Goal: Information Seeking & Learning: Learn about a topic

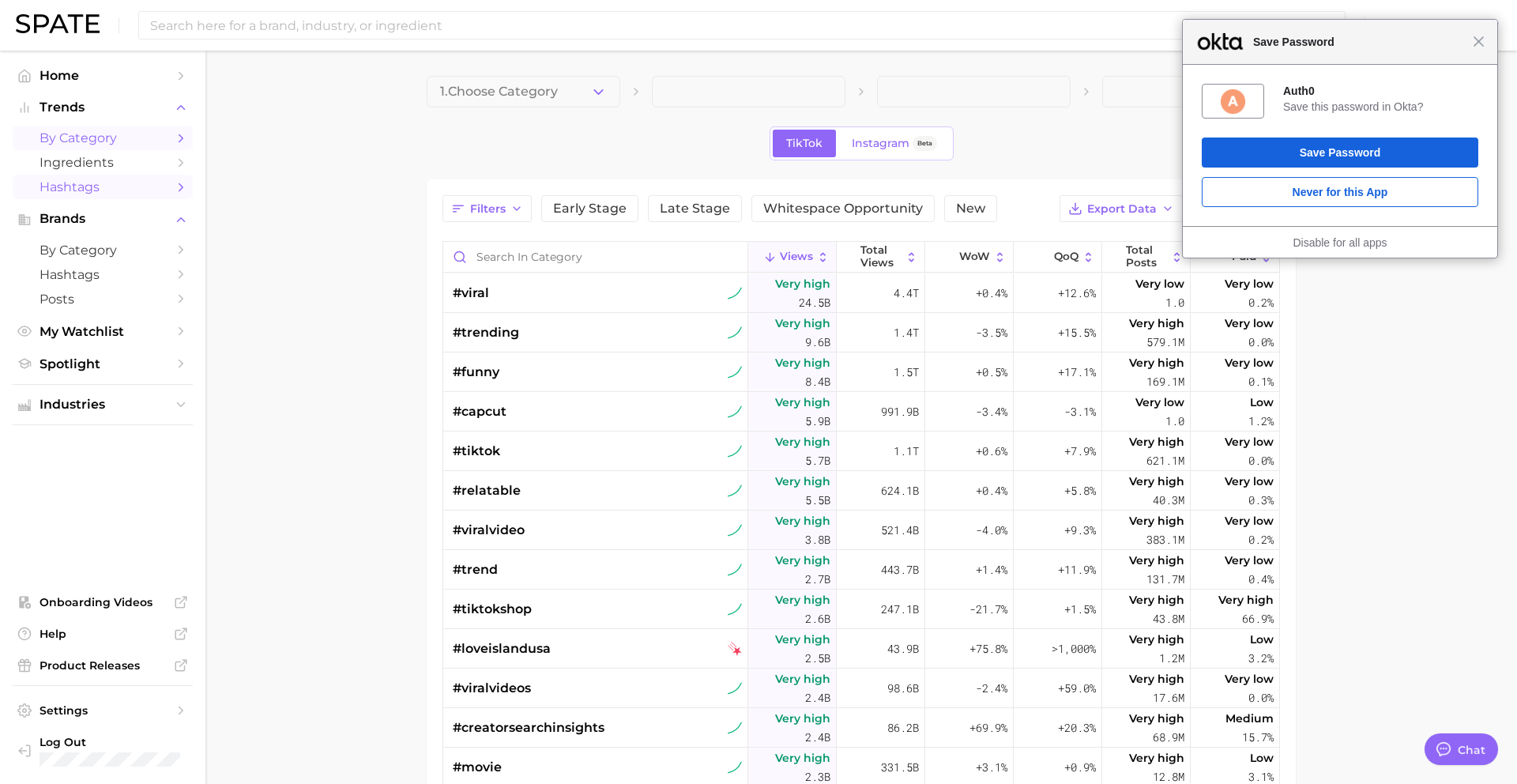
click at [76, 140] on span "by Category" at bounding box center [103, 137] width 127 height 15
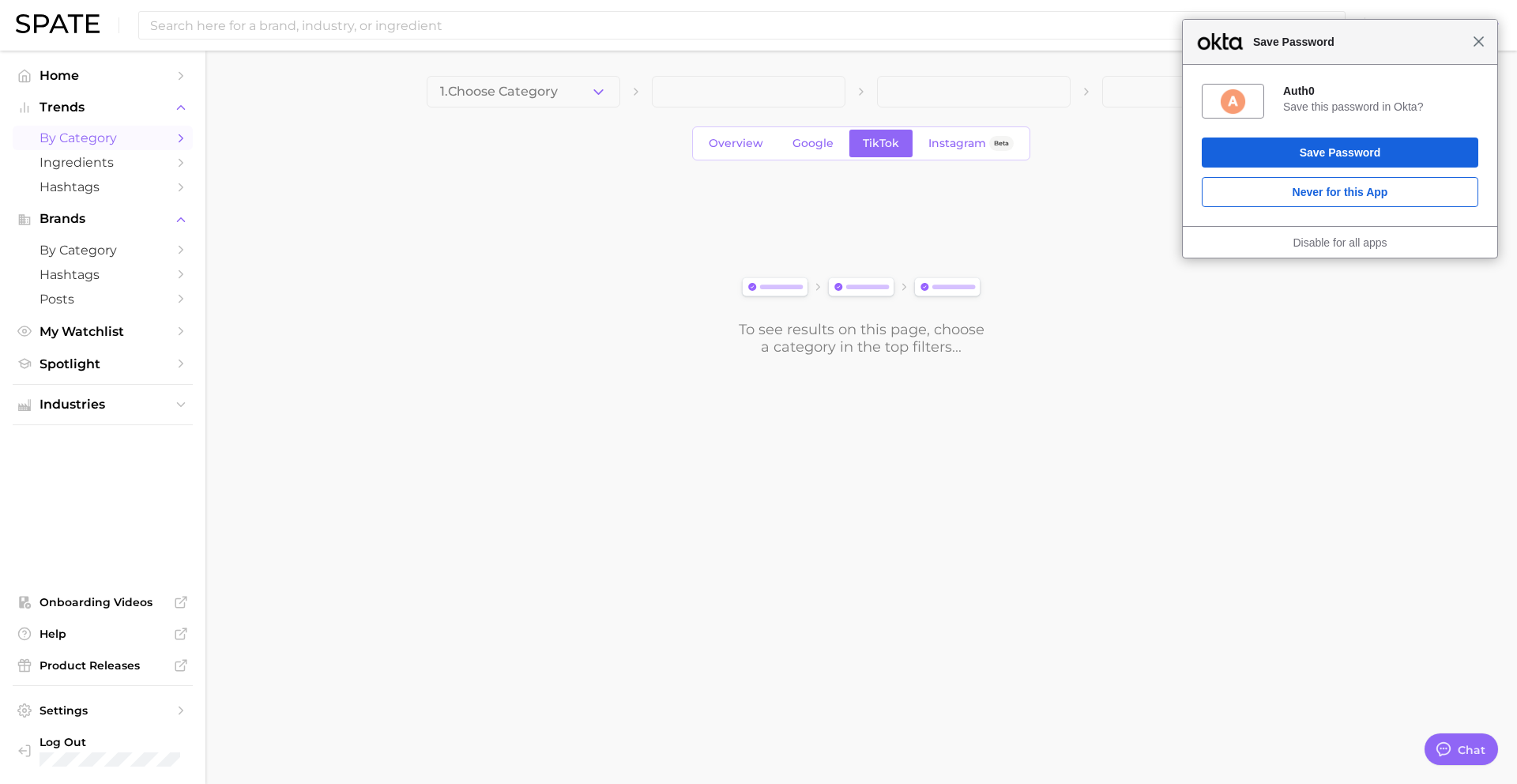
click at [1476, 44] on span "Close" at bounding box center [1478, 42] width 12 height 12
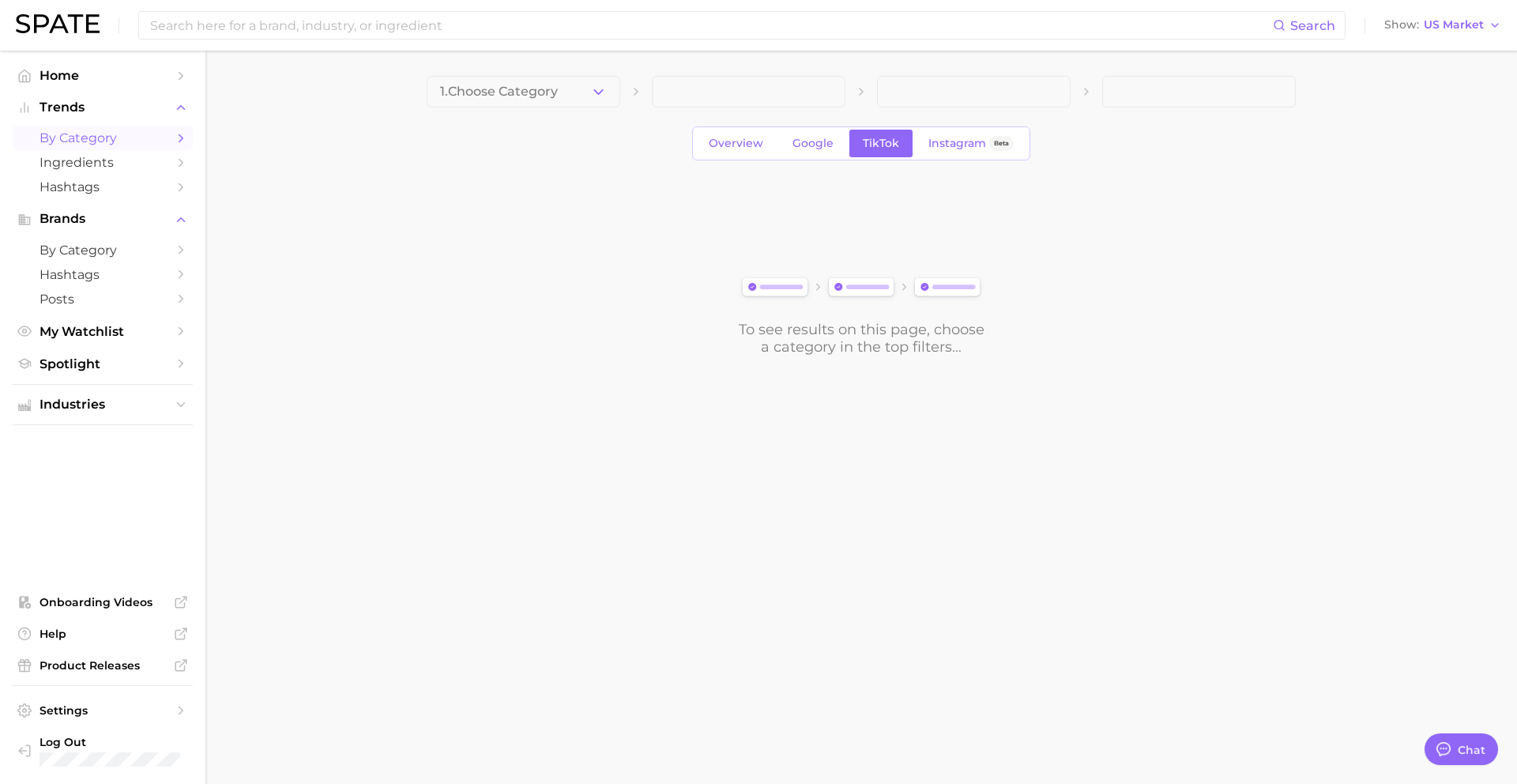
click at [458, 94] on span "1. Choose Category" at bounding box center [498, 91] width 118 height 14
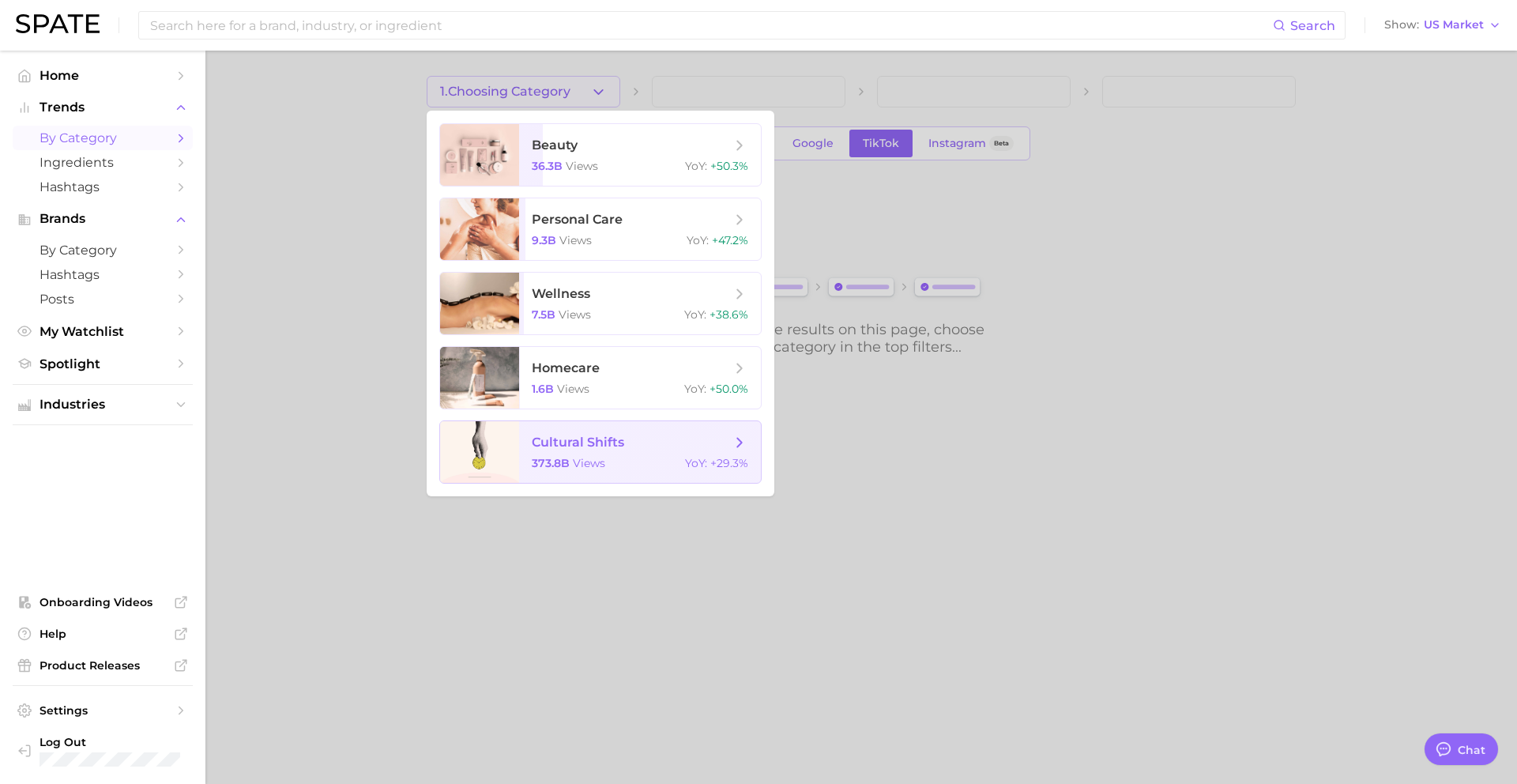
click at [612, 463] on div "373.8b views YoY : +29.3%" at bounding box center [640, 463] width 217 height 14
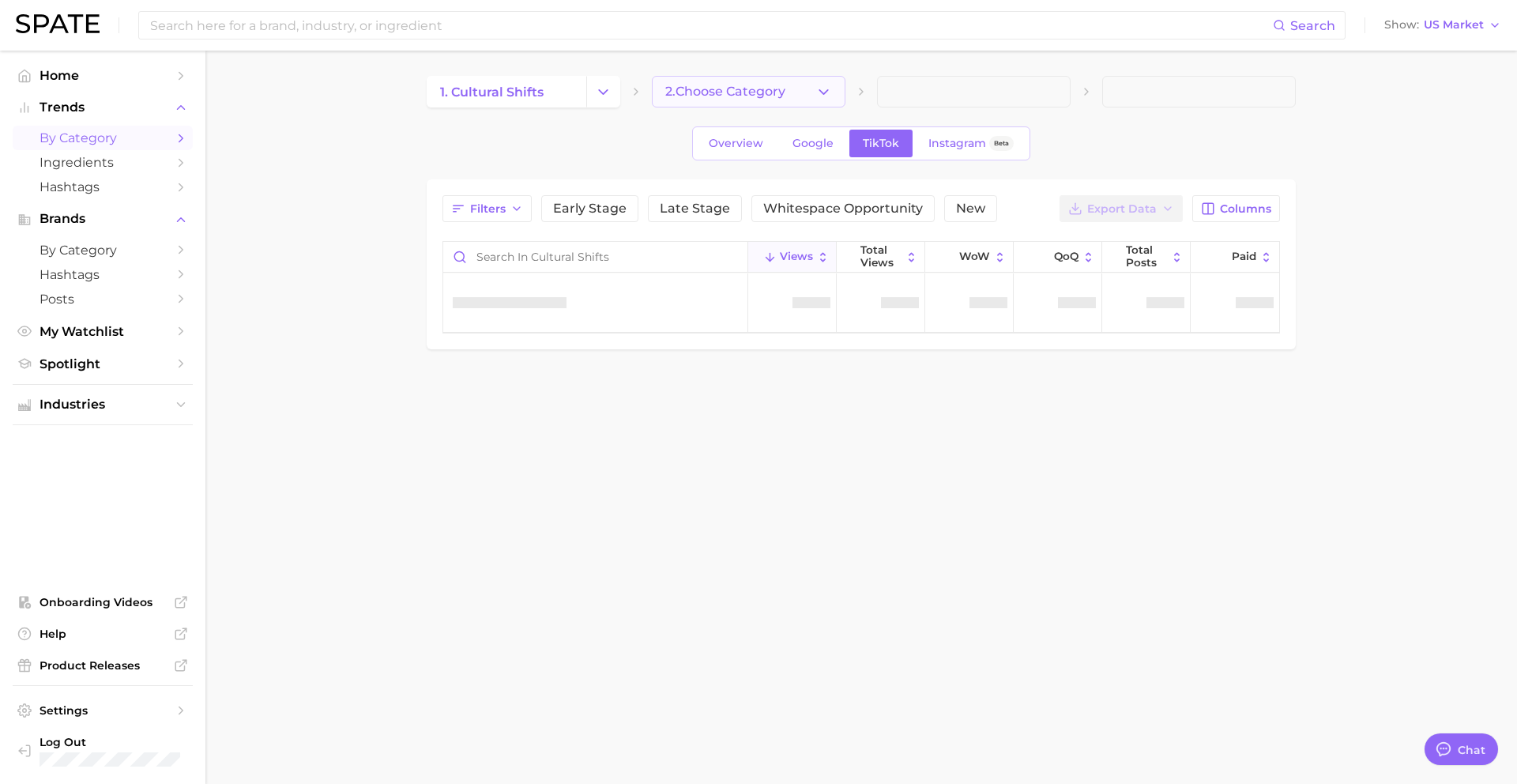
click at [699, 102] on button "2. Choose Category" at bounding box center [749, 92] width 194 height 32
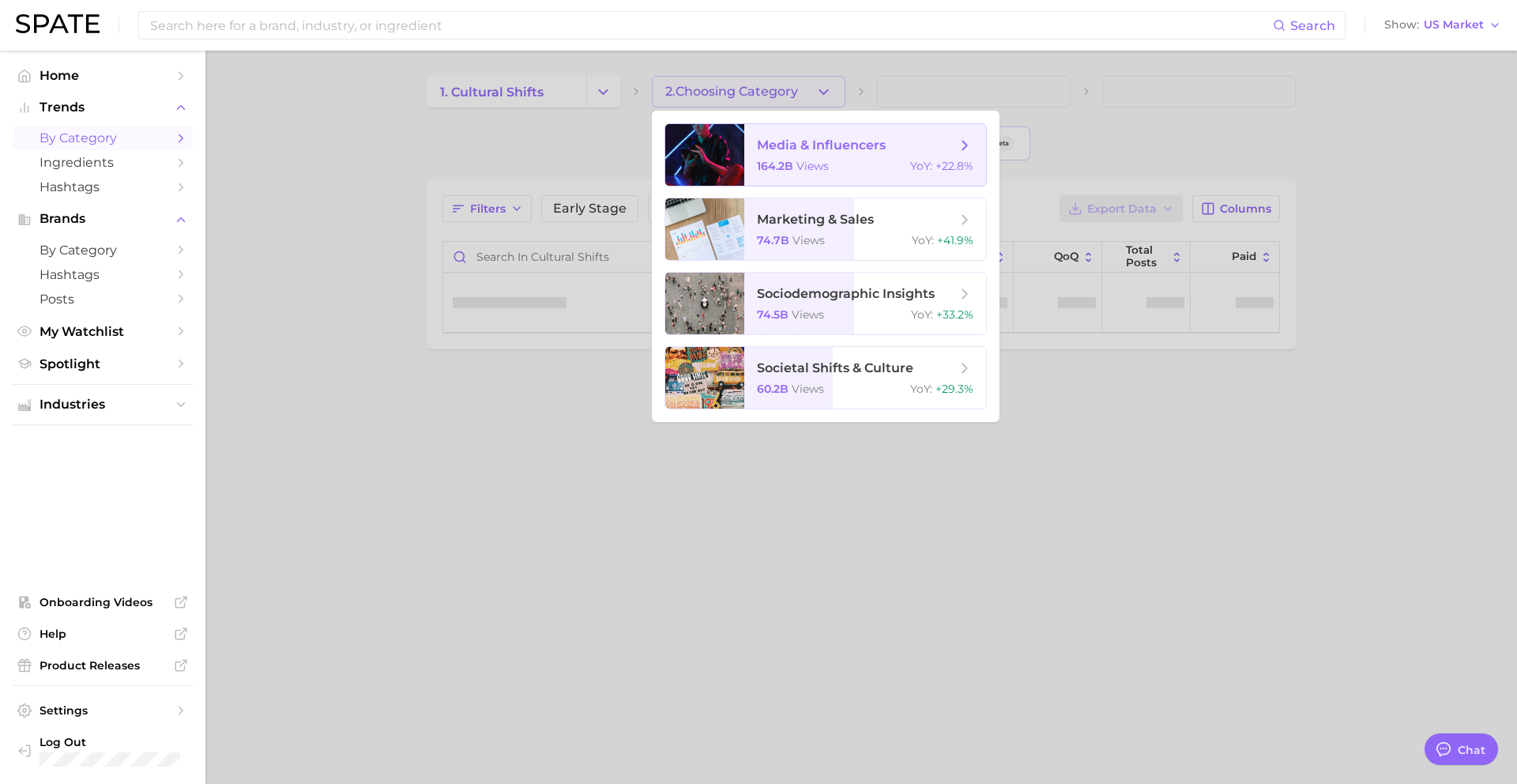
click at [877, 162] on div "164.2b views YoY : +22.8%" at bounding box center [864, 166] width 217 height 14
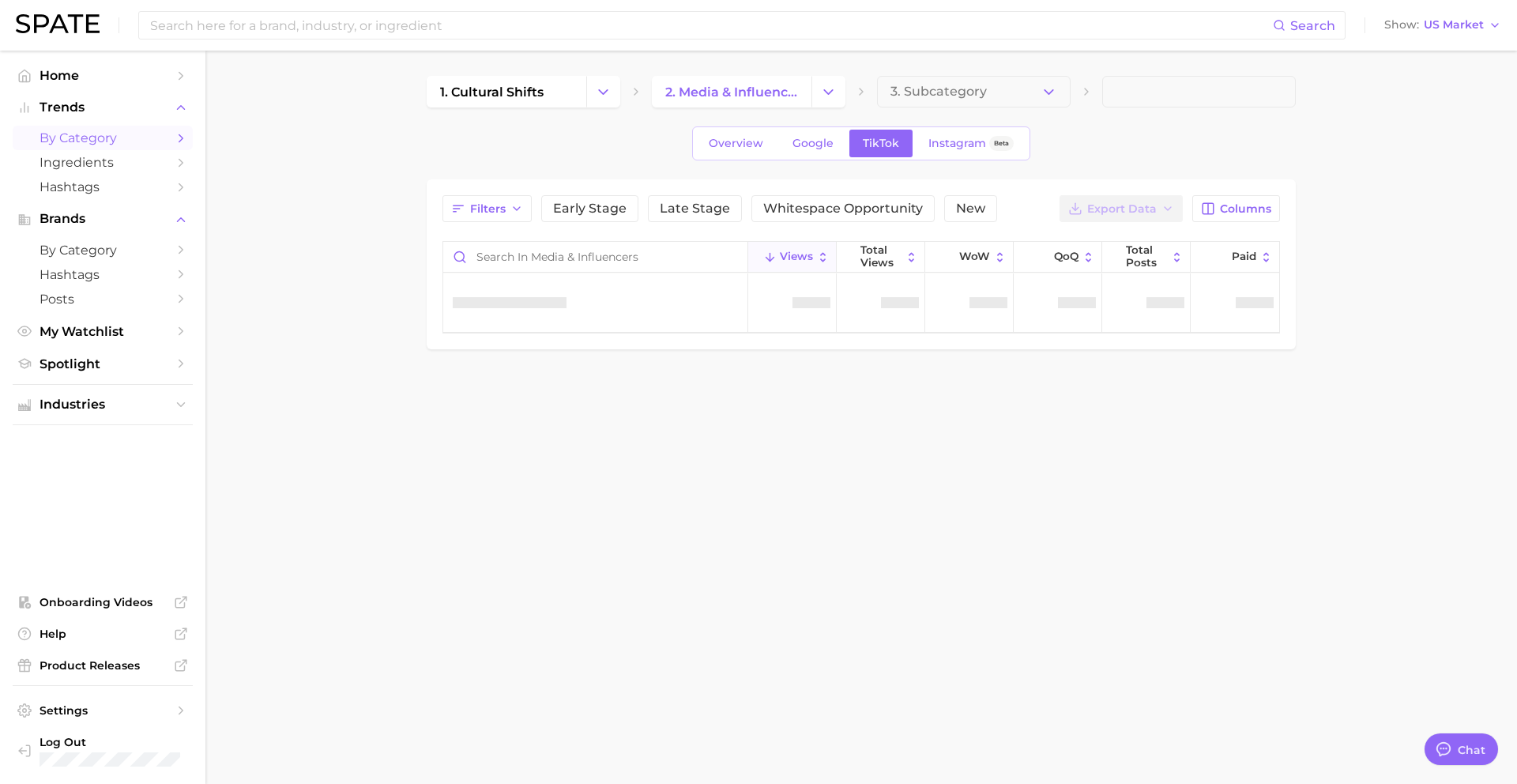
click at [964, 69] on main "1. cultural shifts 2. media & influencers 3. Subcategory Overview Google TikTok…" at bounding box center [861, 239] width 1311 height 378
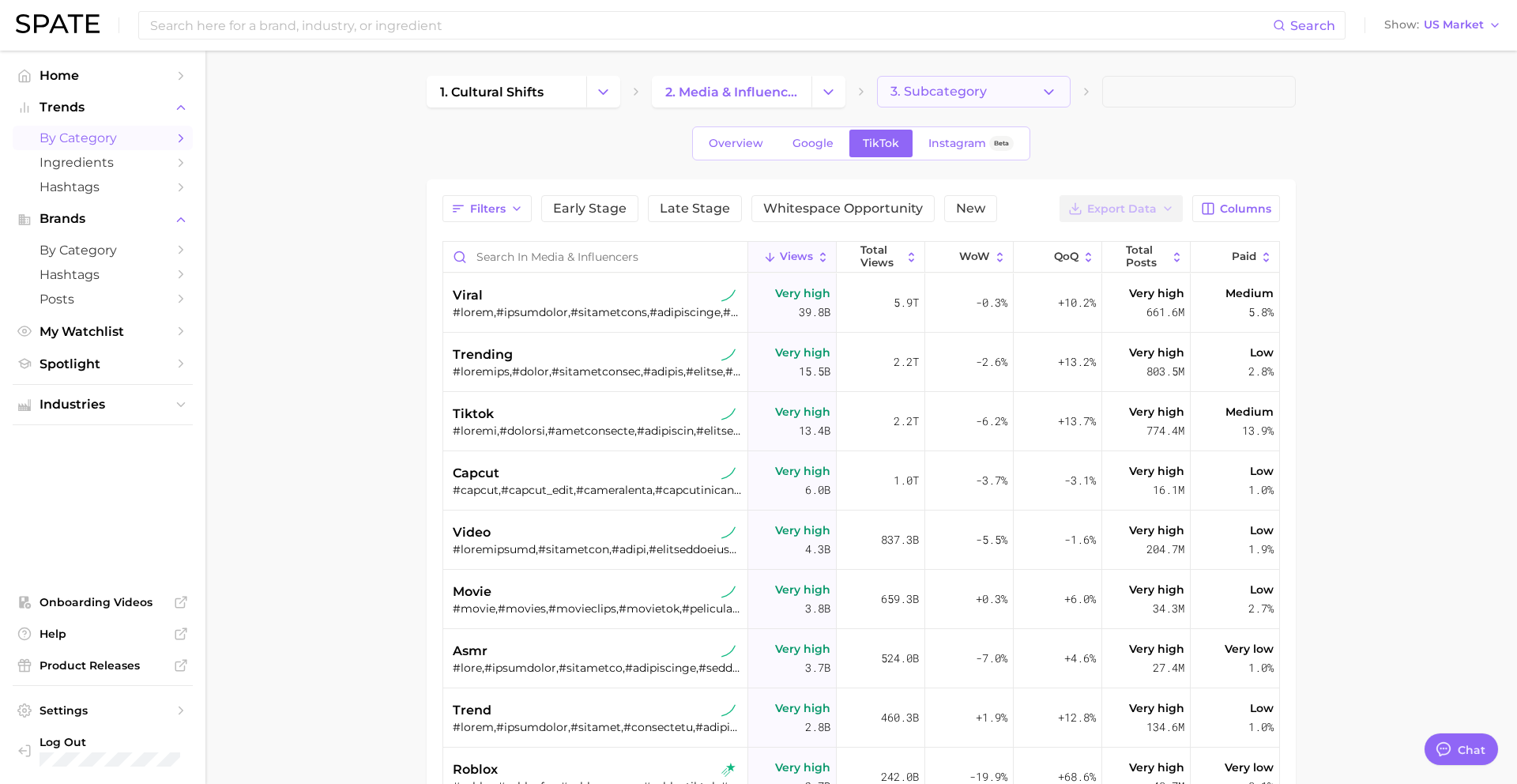
click at [959, 81] on button "3. Subcategory" at bounding box center [974, 92] width 194 height 32
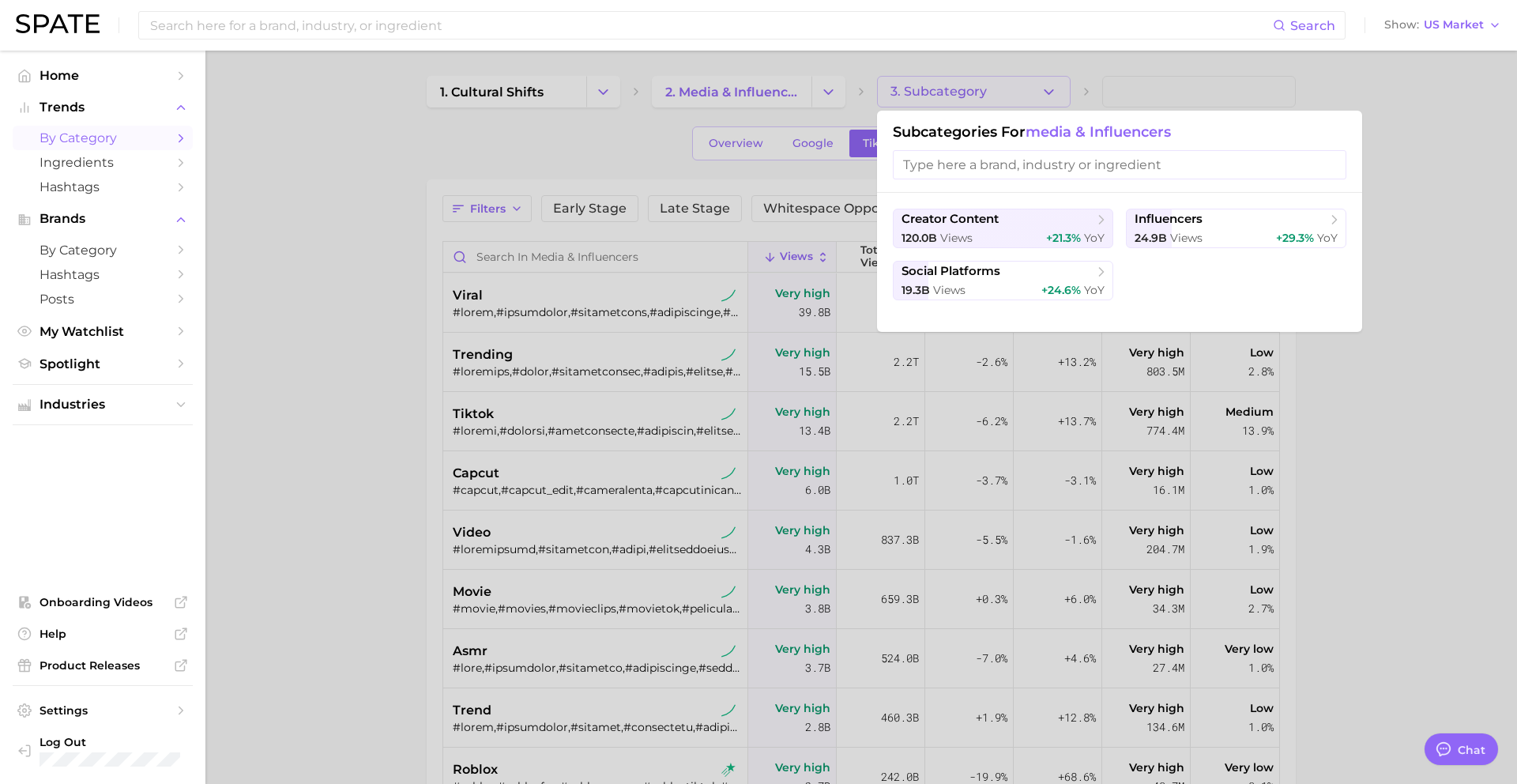
click at [368, 300] on div at bounding box center [758, 392] width 1517 height 784
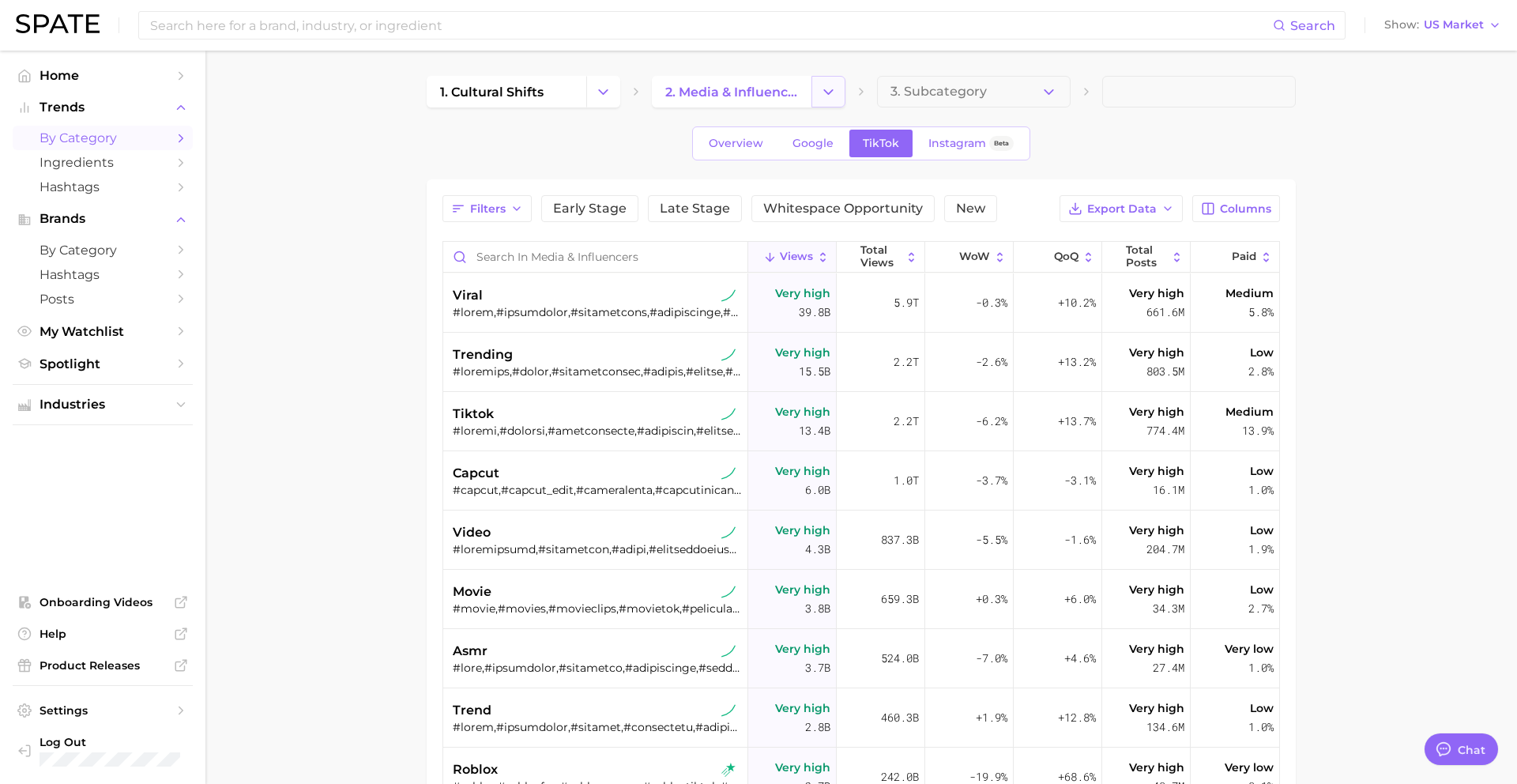
click at [823, 89] on icon "Change Category" at bounding box center [828, 92] width 17 height 17
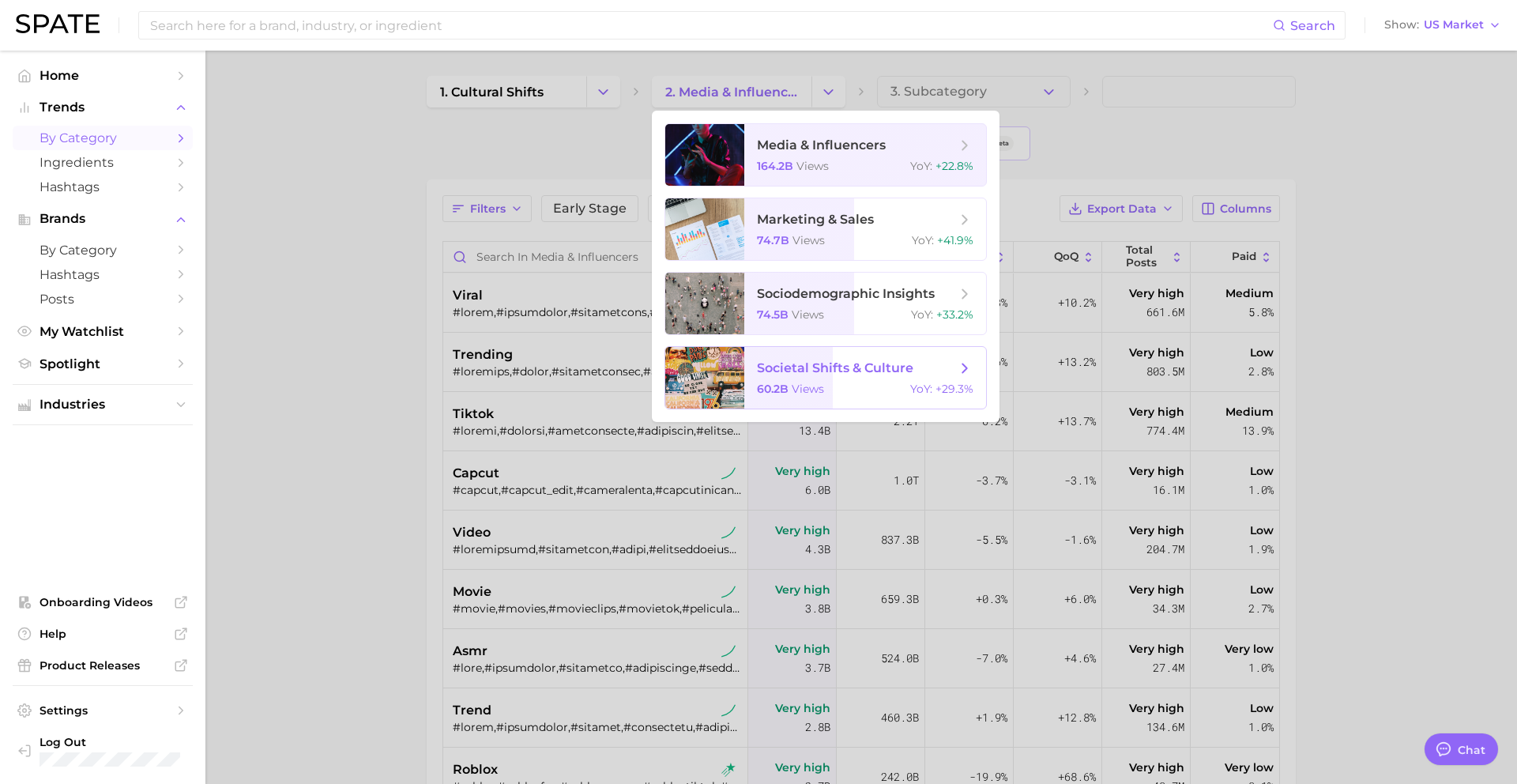
click at [845, 383] on div "60.2b views YoY : +29.3%" at bounding box center [864, 389] width 217 height 14
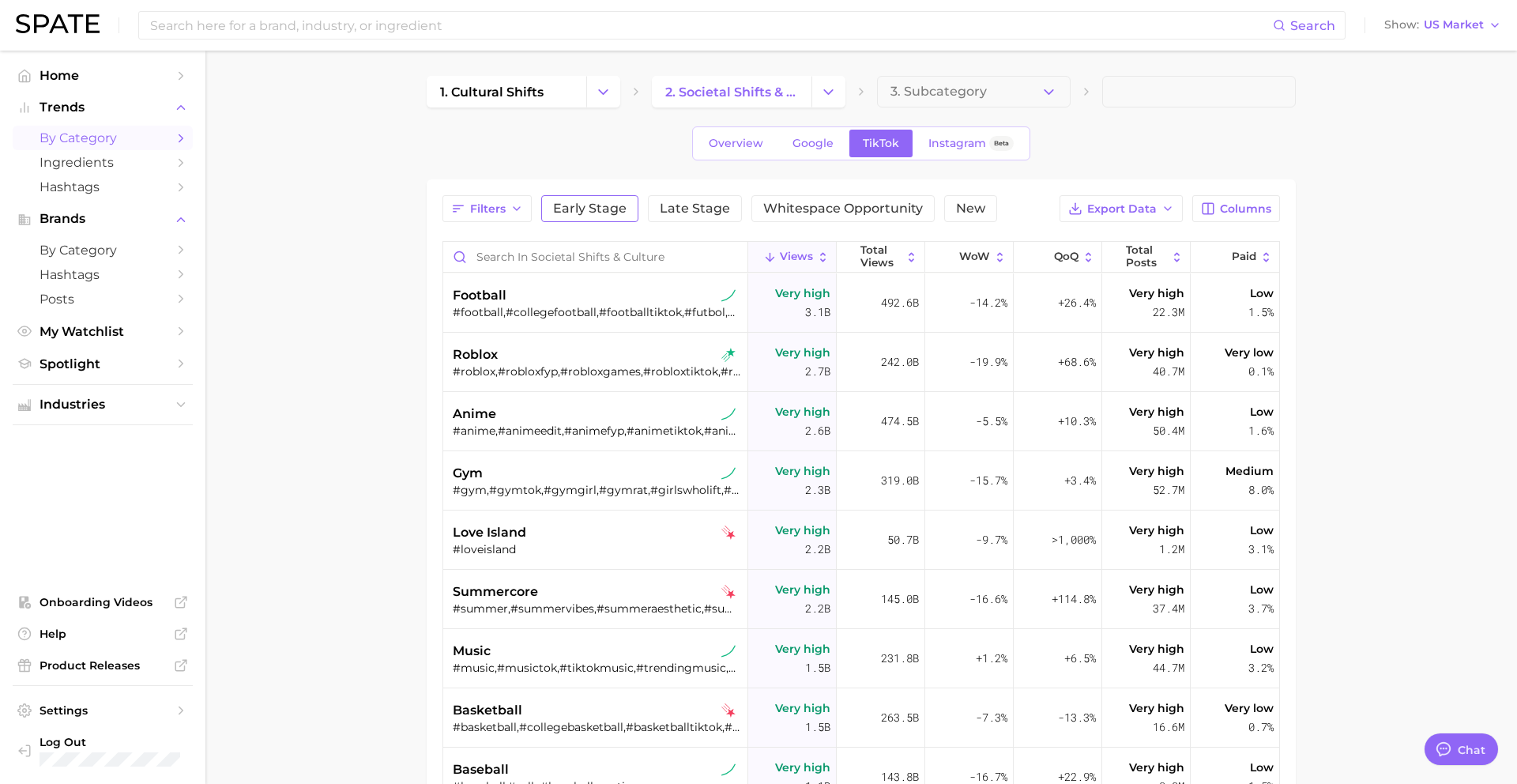
click at [622, 208] on span "Early Stage" at bounding box center [589, 209] width 73 height 13
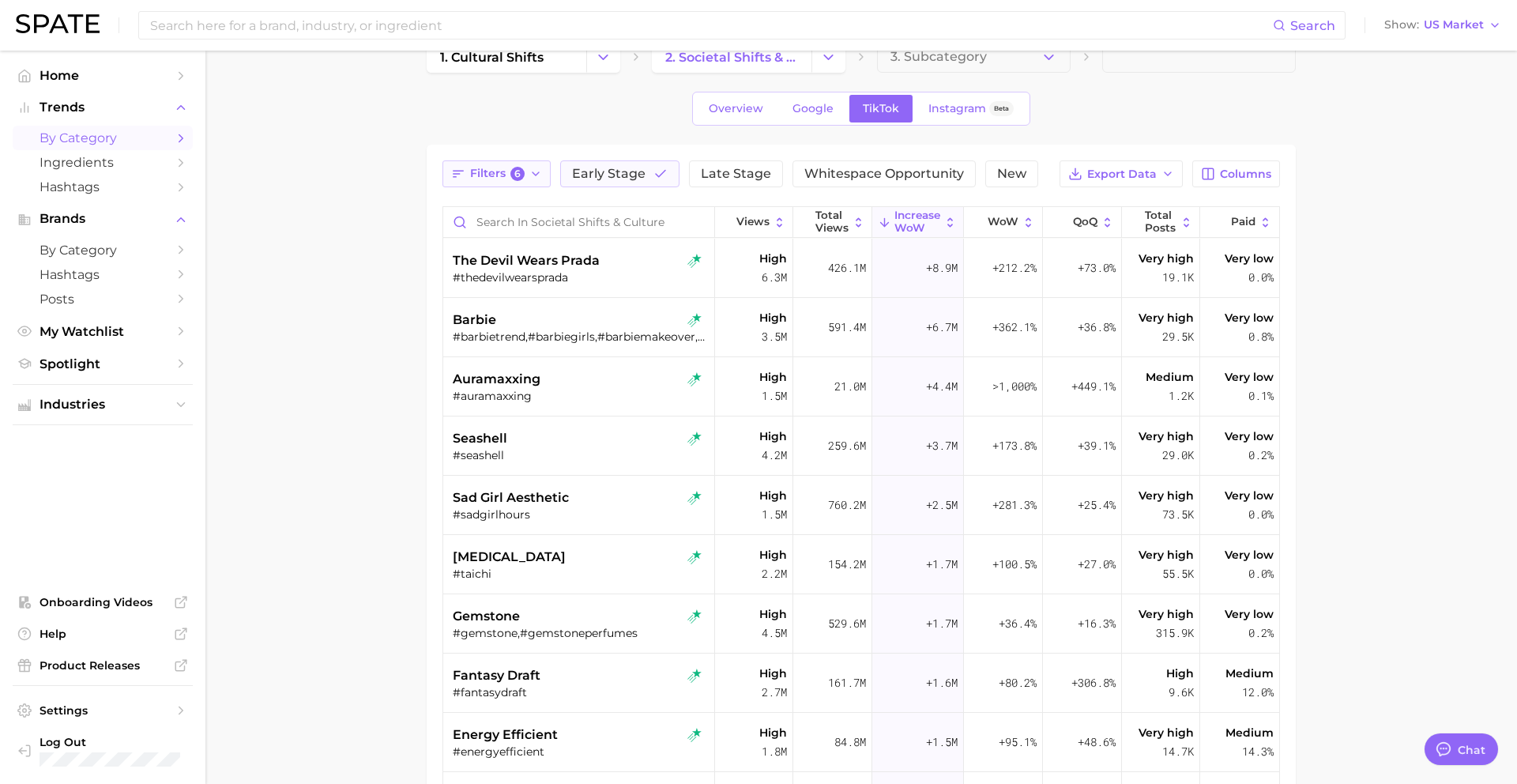
click at [522, 174] on span "6" at bounding box center [517, 174] width 14 height 14
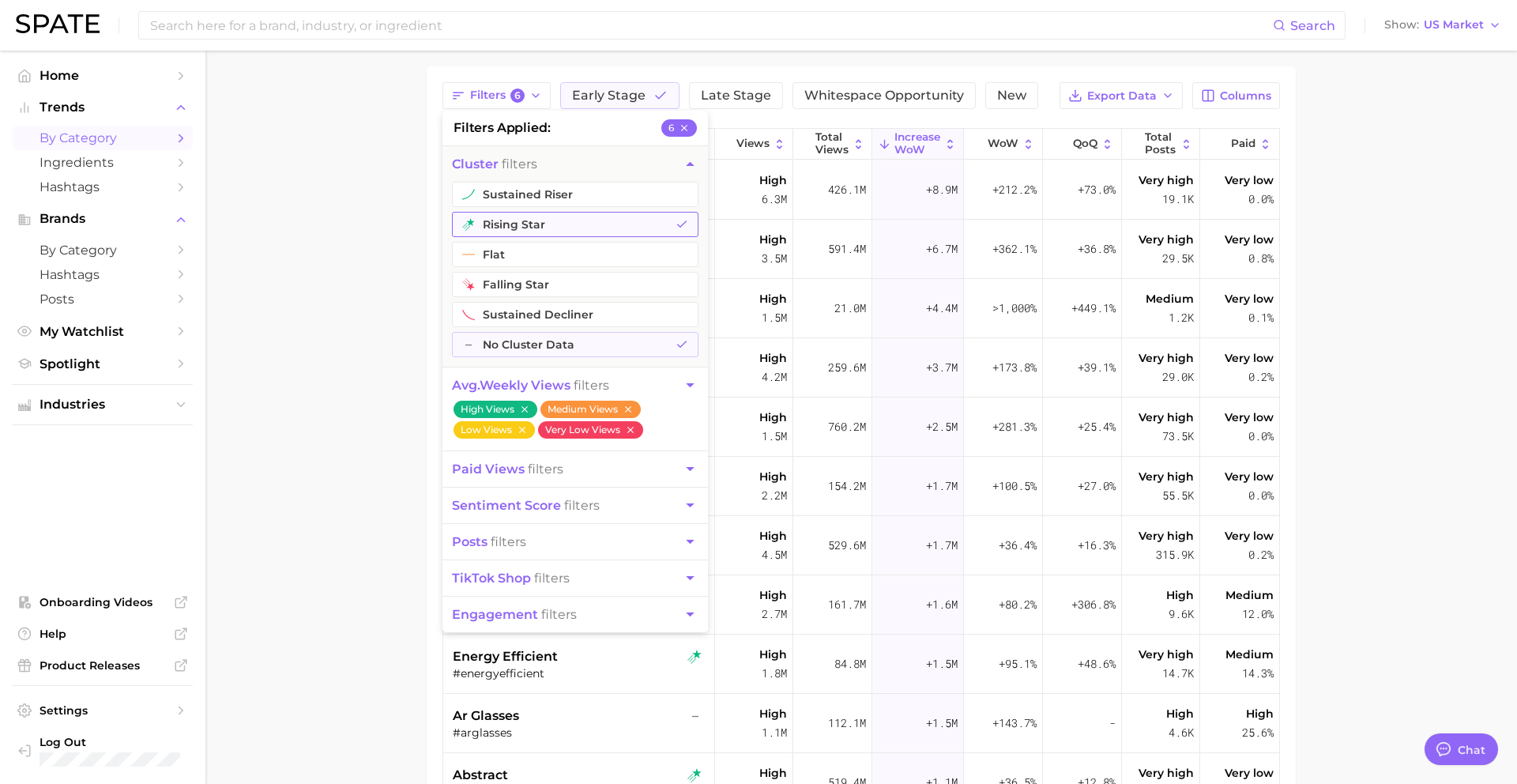
scroll to position [115, 0]
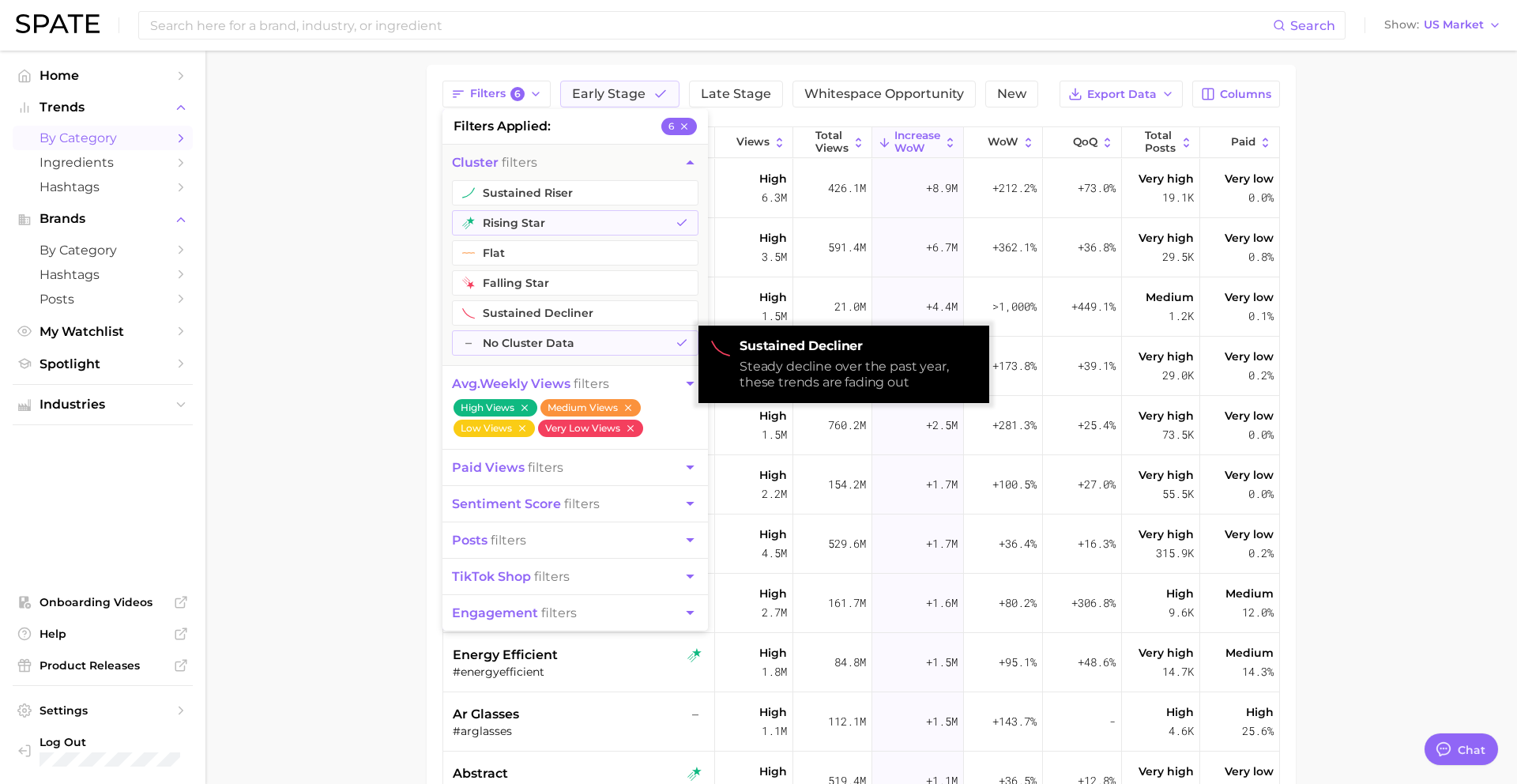
click at [360, 285] on main "1. cultural shifts 2. societal shifts & culture 3. Subcategory Overview Google …" at bounding box center [861, 470] width 1311 height 1069
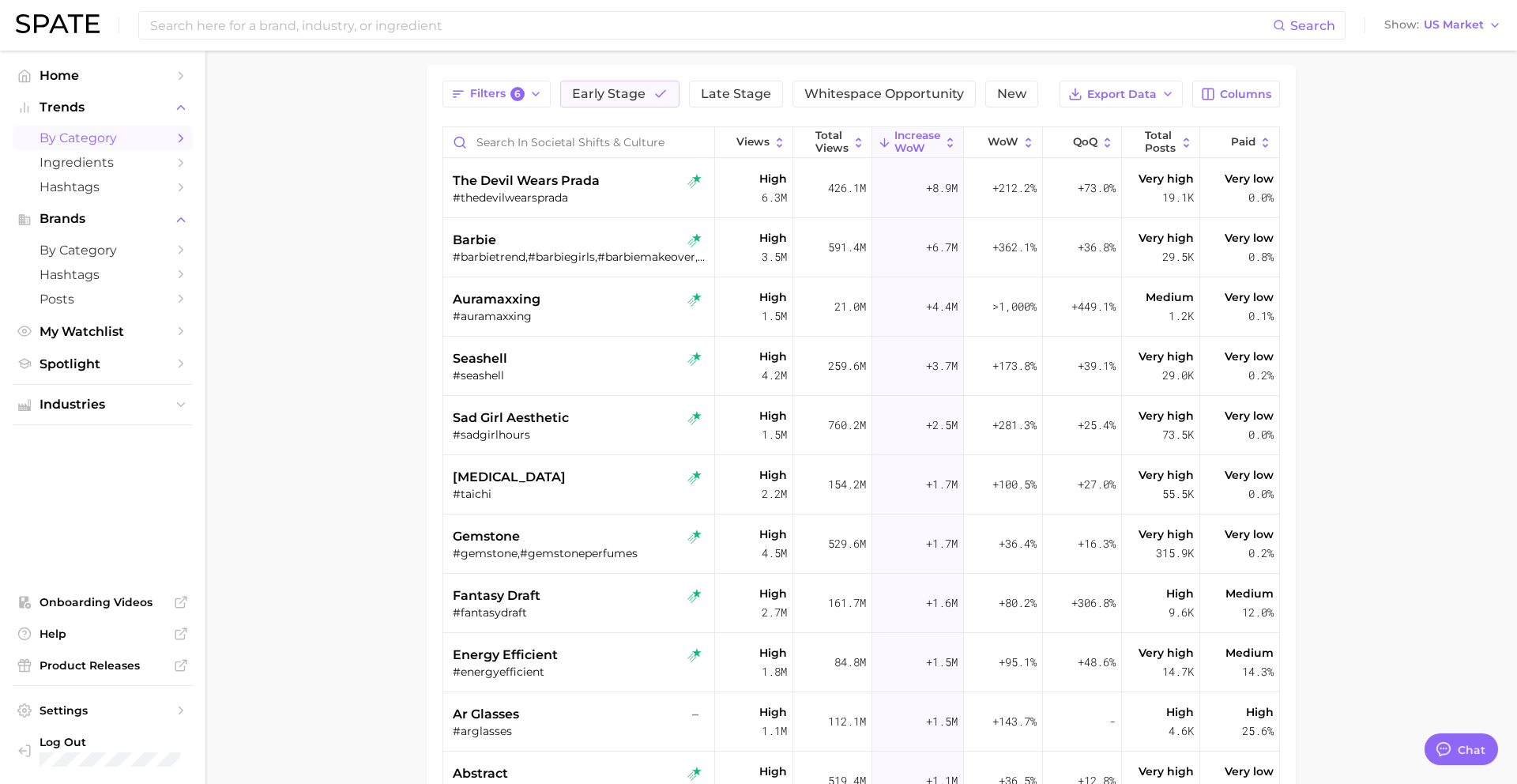
scroll to position [0, 0]
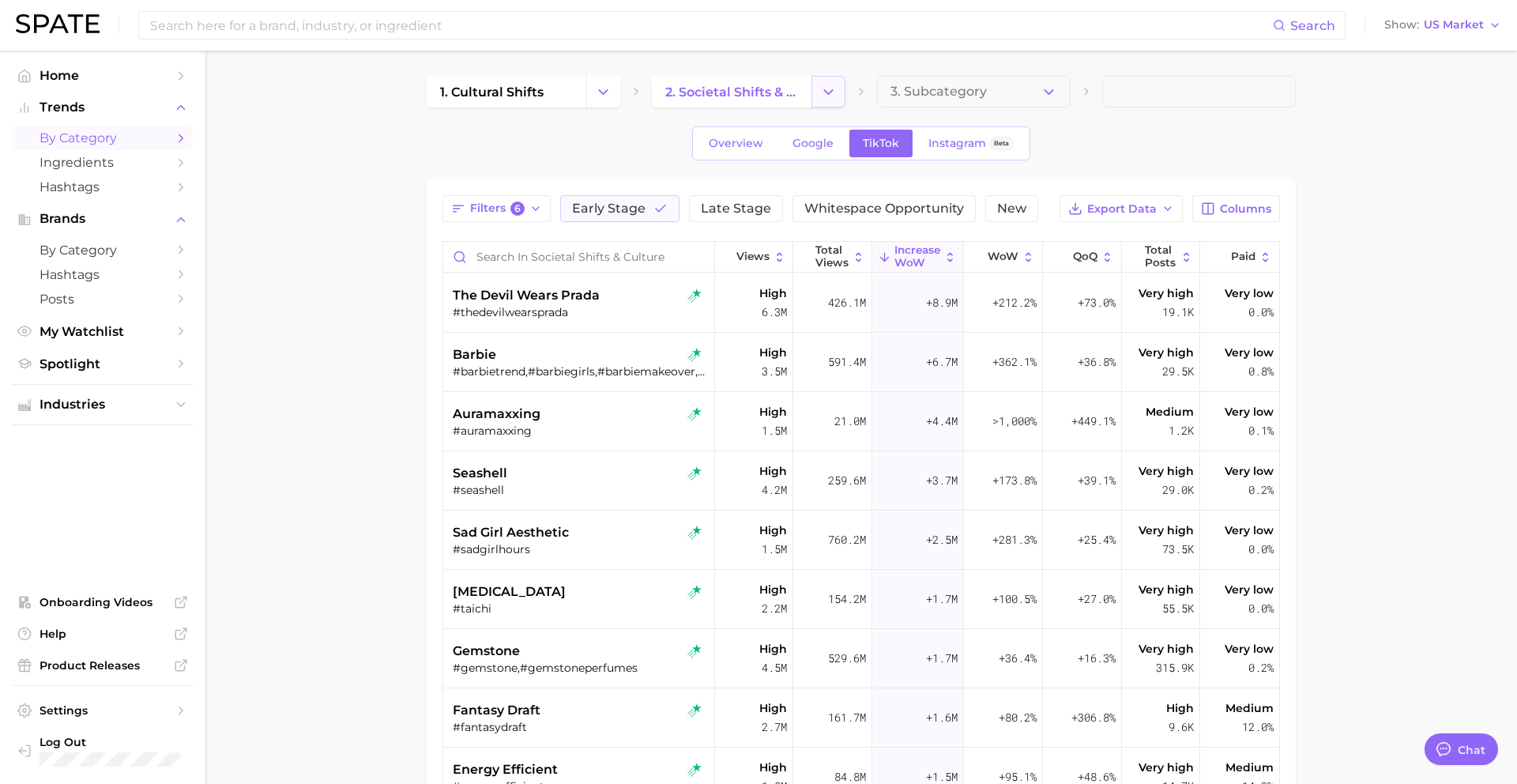
click at [832, 88] on icon "Change Category" at bounding box center [828, 92] width 17 height 17
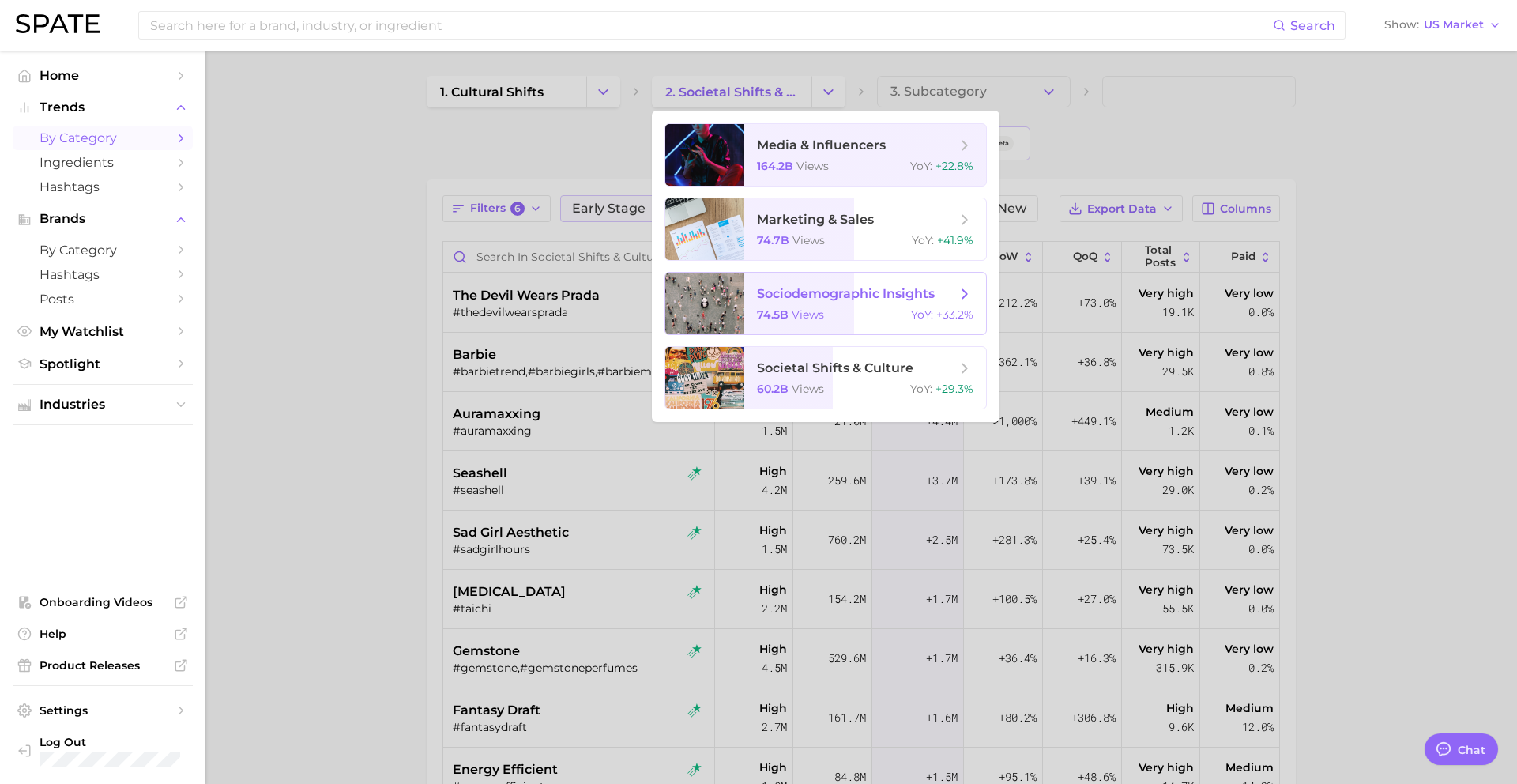
click at [879, 314] on div "74.5b views YoY : +33.2%" at bounding box center [864, 314] width 217 height 14
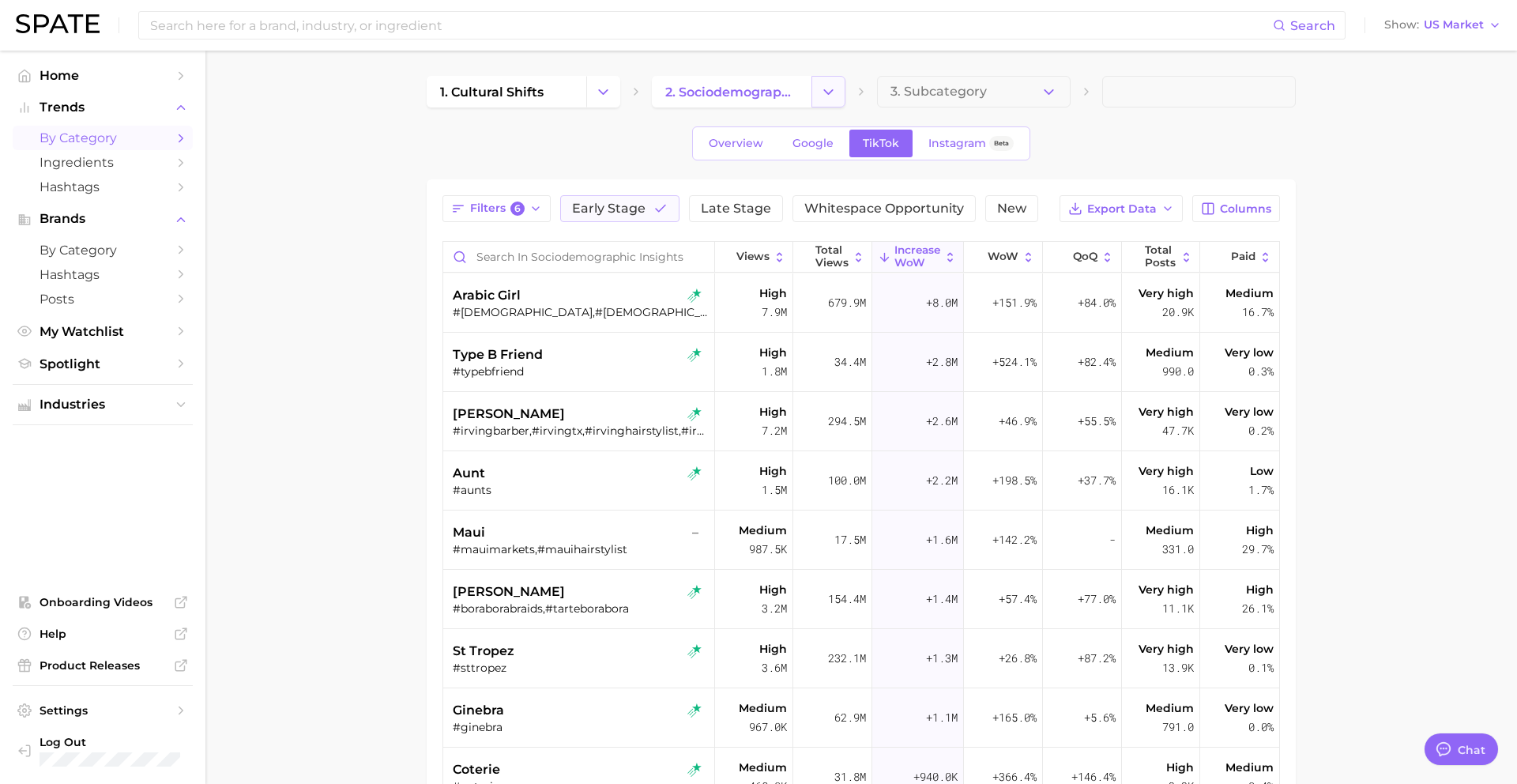
click at [827, 96] on icon "Change Category" at bounding box center [828, 92] width 17 height 17
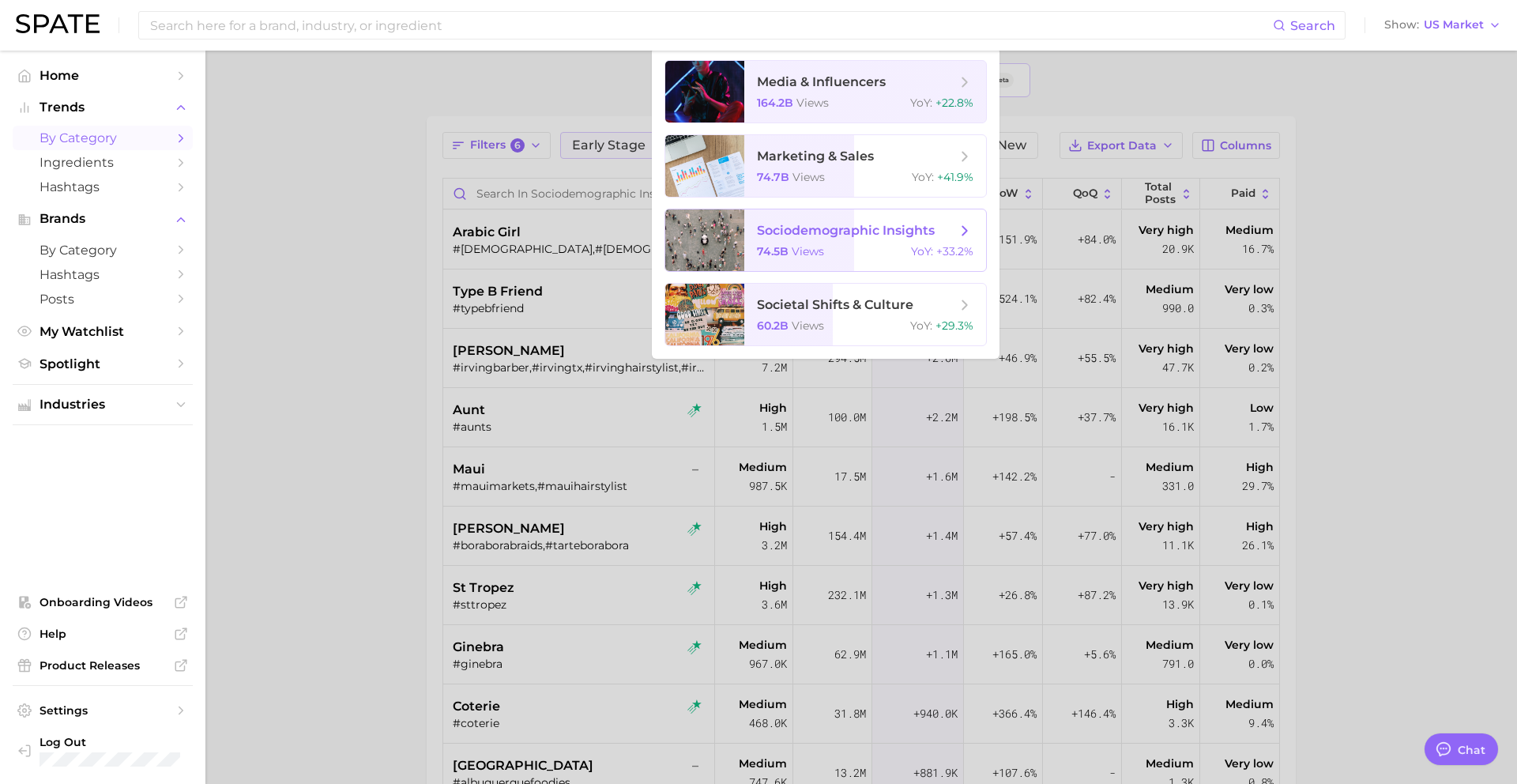
scroll to position [75, 0]
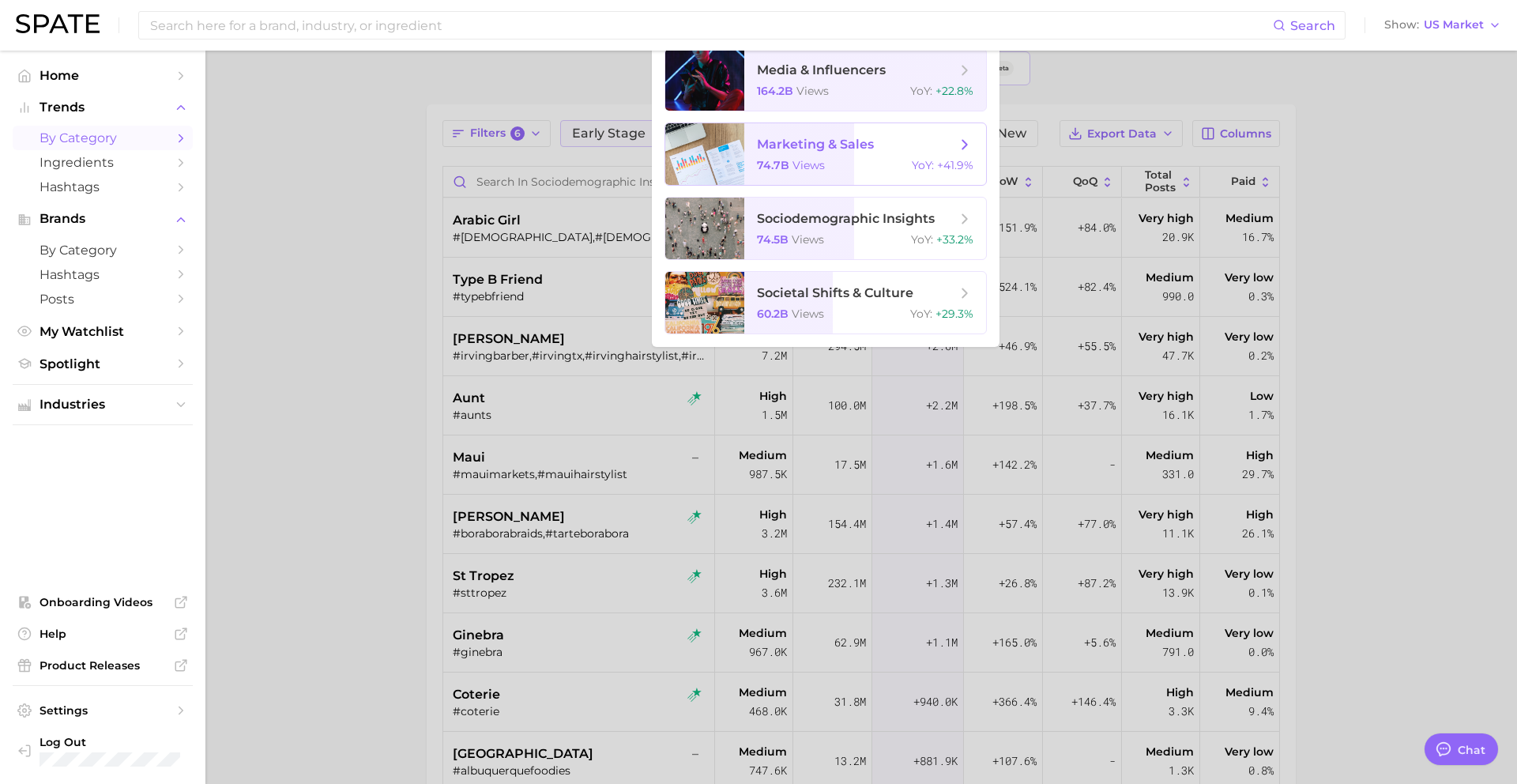
click at [893, 146] on span "marketing & sales" at bounding box center [855, 144] width 199 height 18
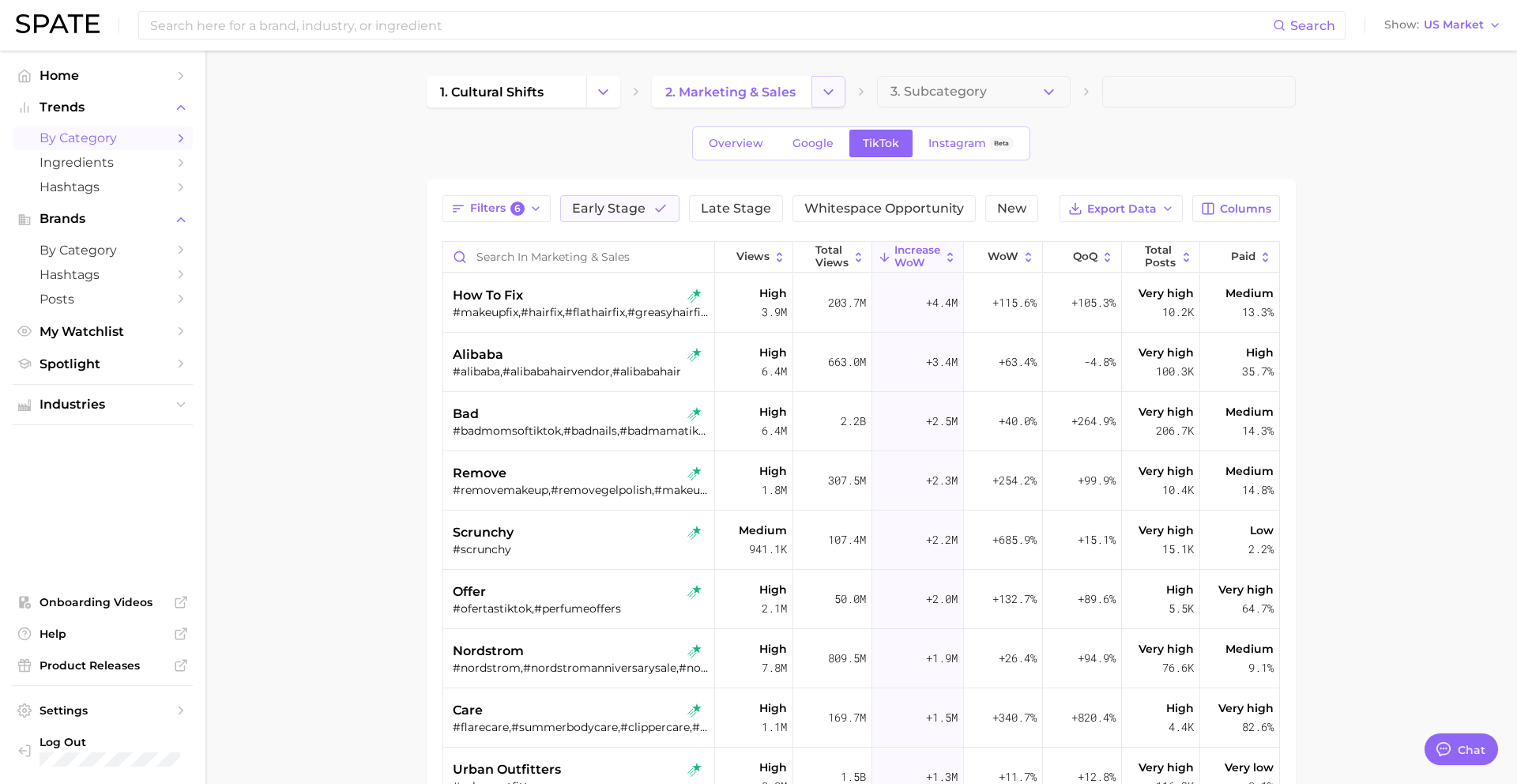
click at [823, 93] on icon "Change Category" at bounding box center [828, 92] width 17 height 17
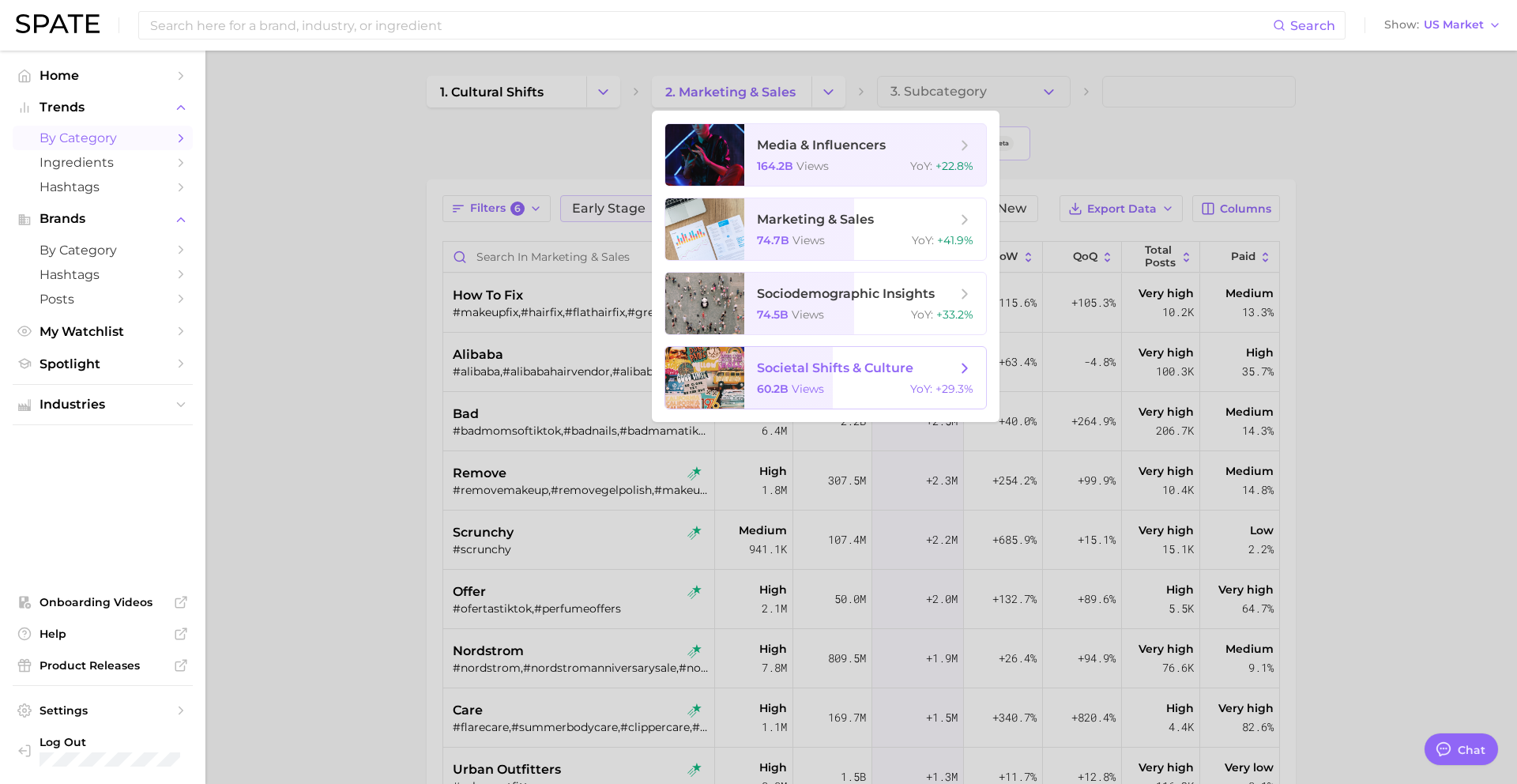
click at [881, 385] on div "60.2b views YoY : +29.3%" at bounding box center [864, 389] width 217 height 14
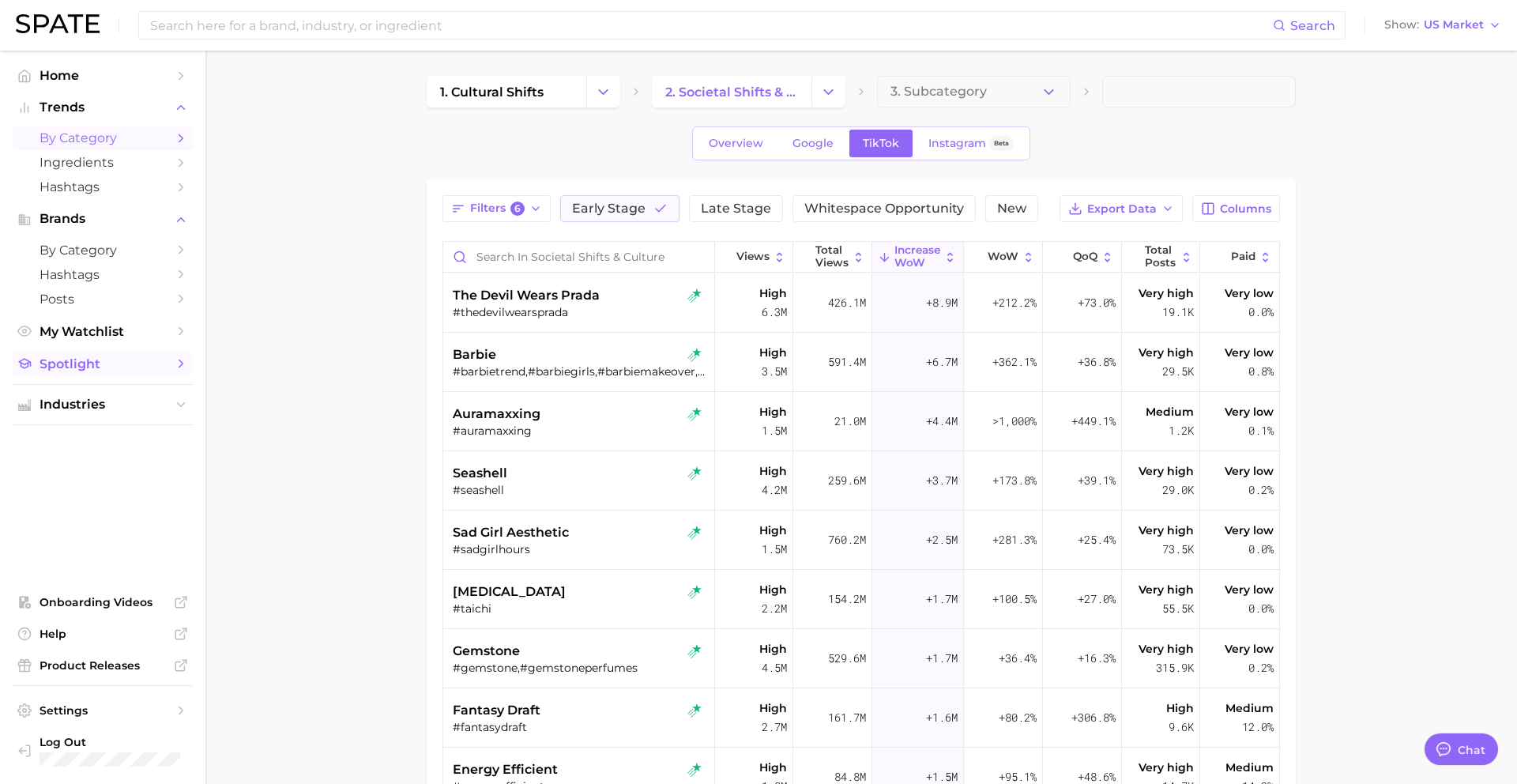
click at [76, 367] on span "Spotlight" at bounding box center [103, 363] width 127 height 15
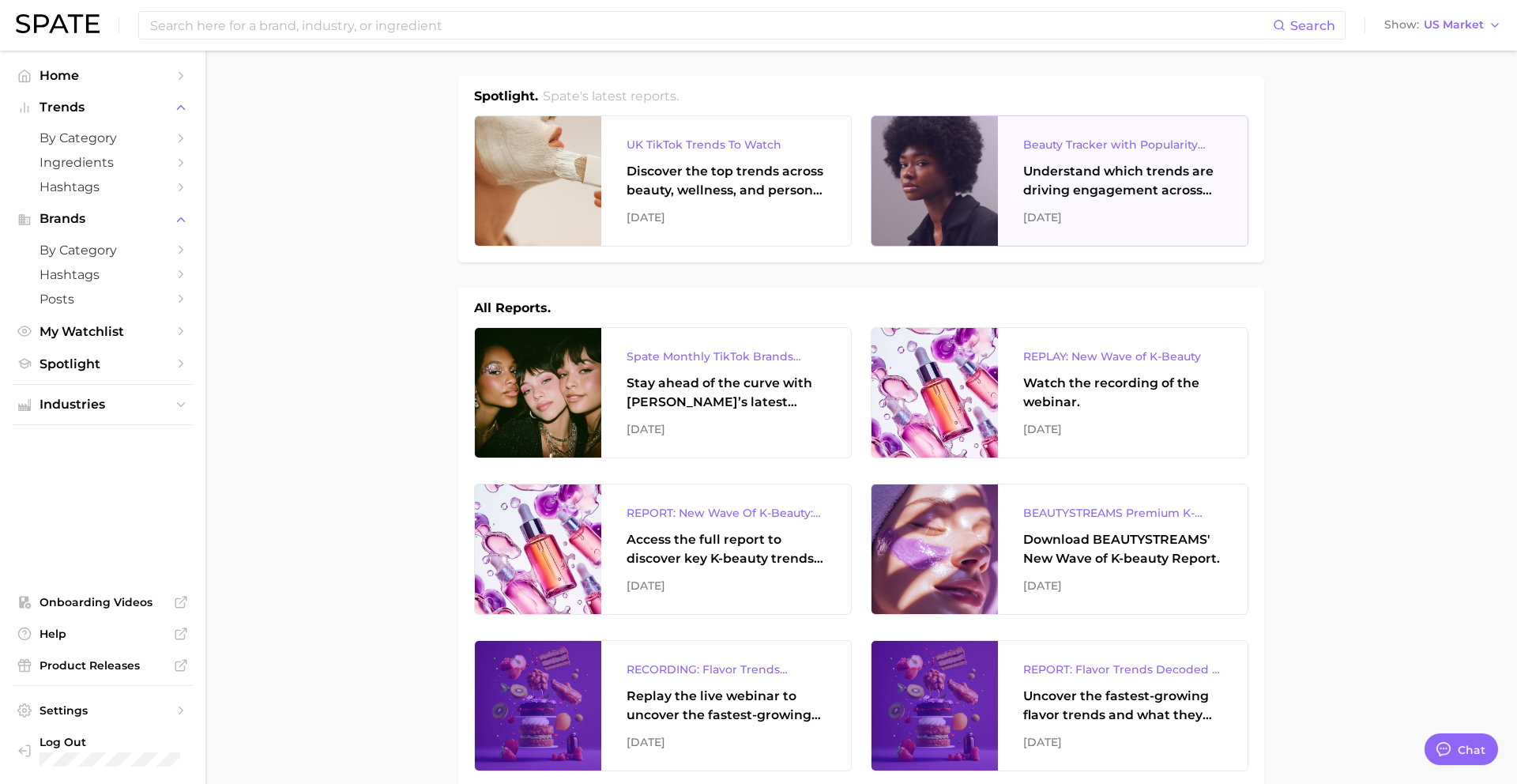
click at [1134, 204] on div "Beauty Tracker with Popularity Index Understand which trends are driving engage…" at bounding box center [1122, 180] width 249 height 130
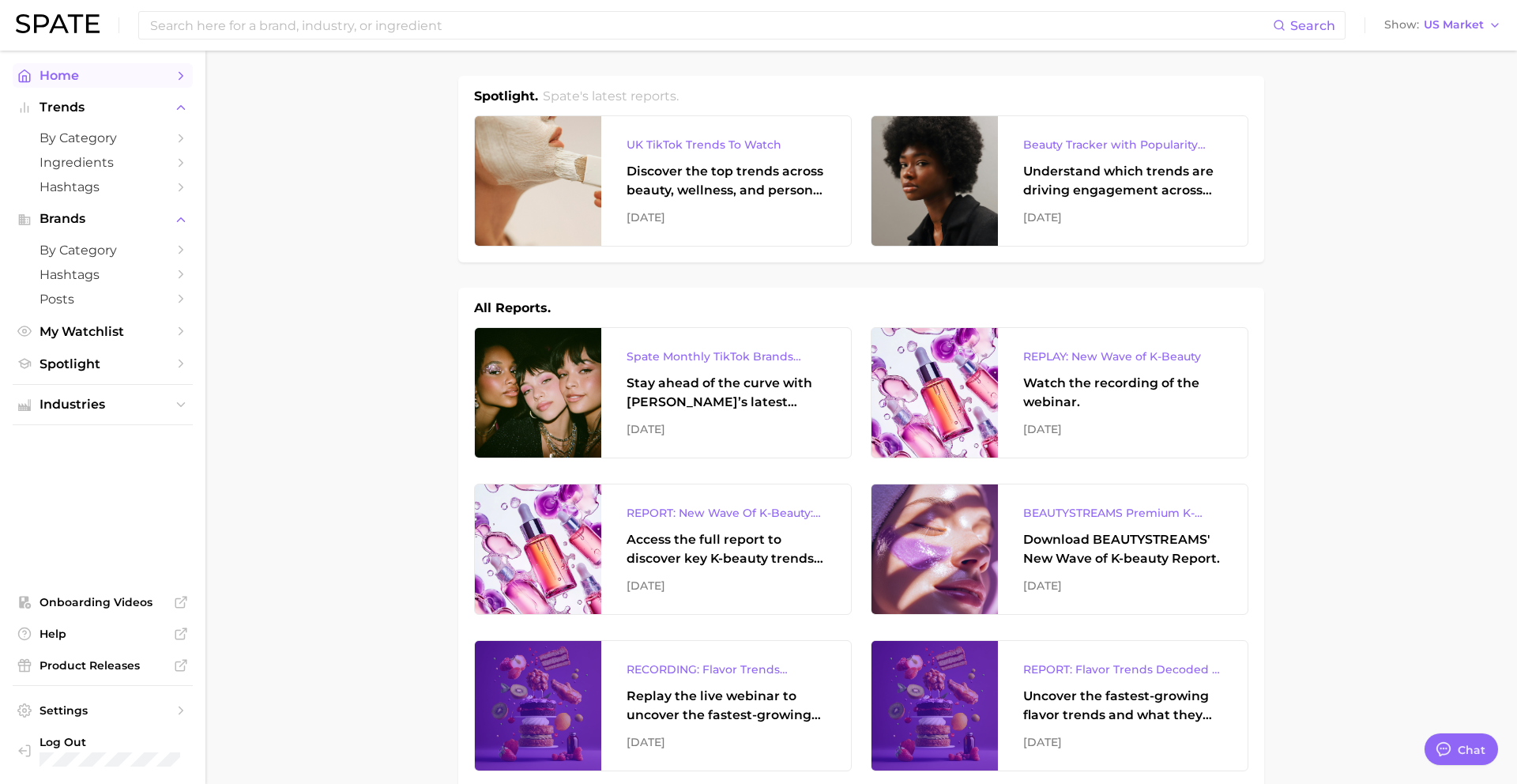
click at [175, 73] on icon "Sidebar" at bounding box center [181, 76] width 14 height 14
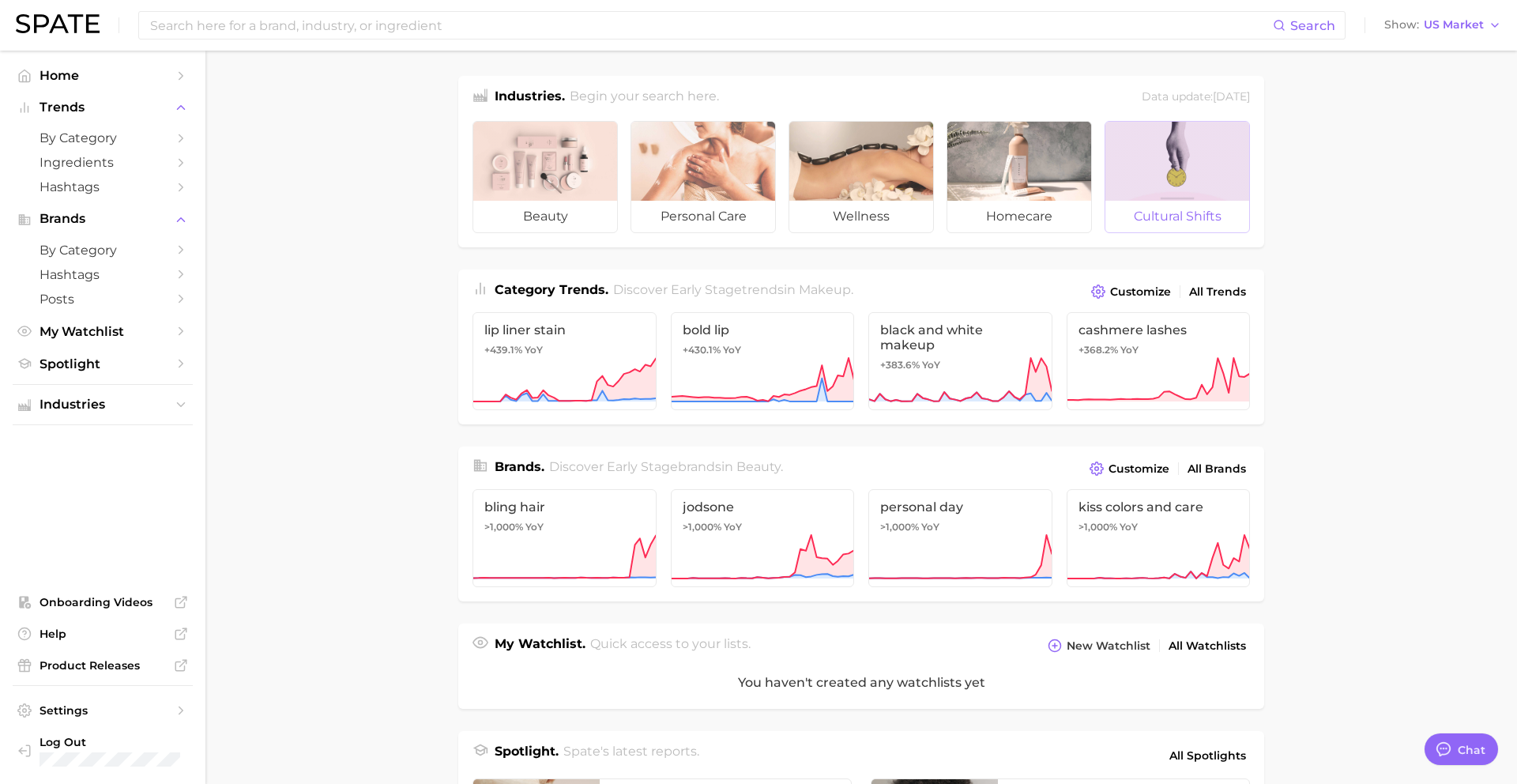
click at [1176, 121] on link "cultural shifts" at bounding box center [1177, 176] width 145 height 112
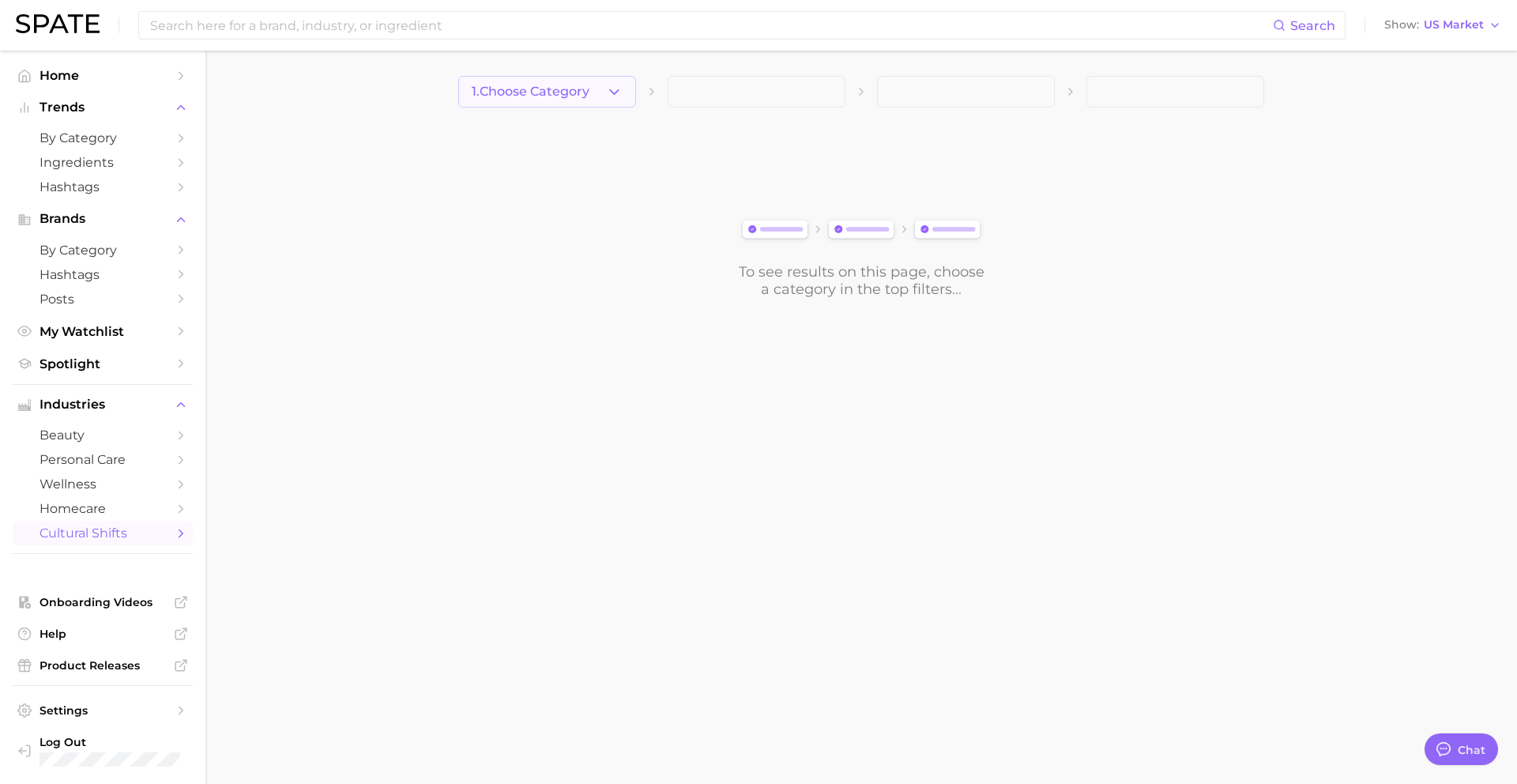
click at [563, 94] on span "1. Choose Category" at bounding box center [530, 91] width 118 height 14
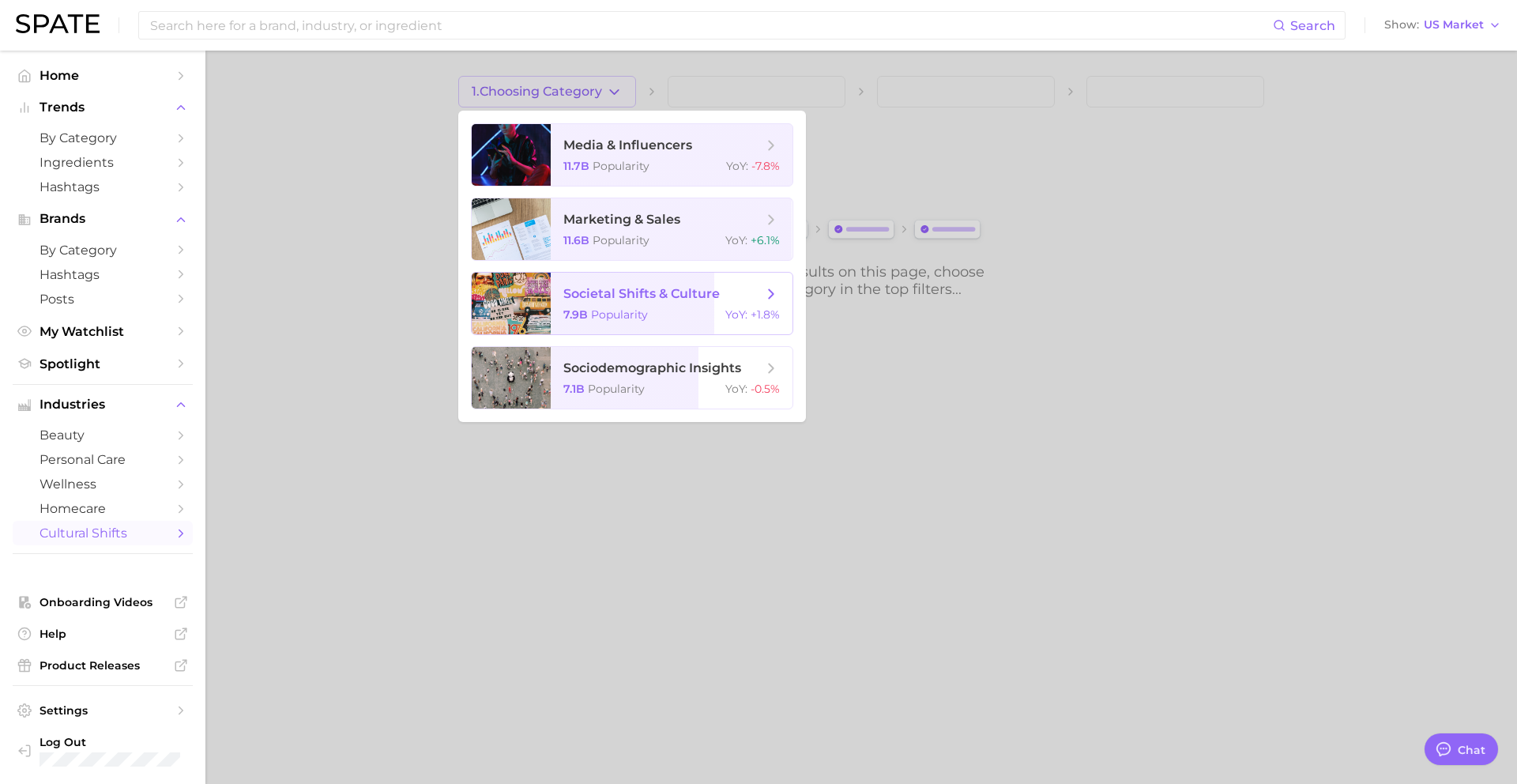
click at [677, 312] on div "7.9b Popularity YoY : +1.8%" at bounding box center [671, 314] width 217 height 14
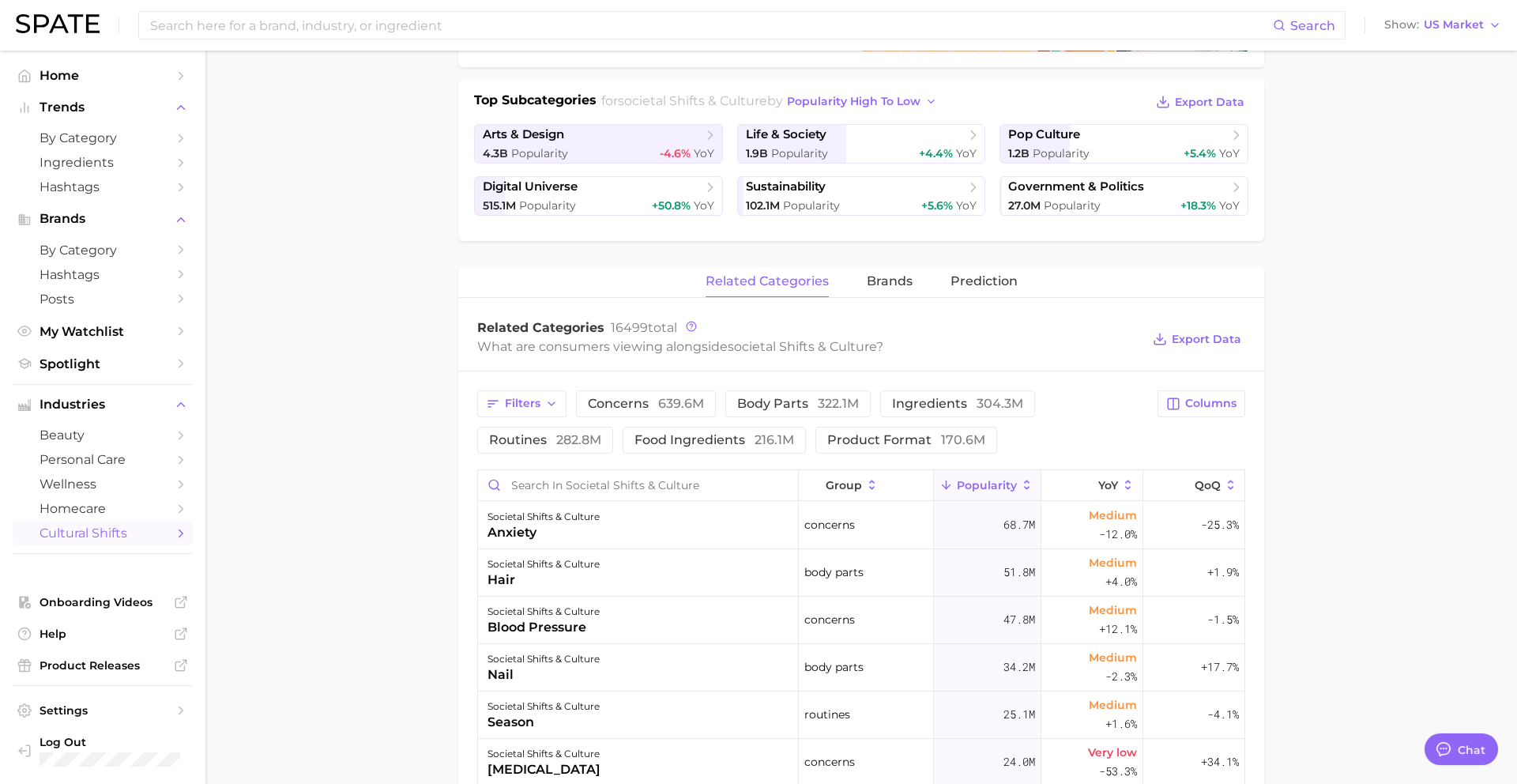
scroll to position [328, 0]
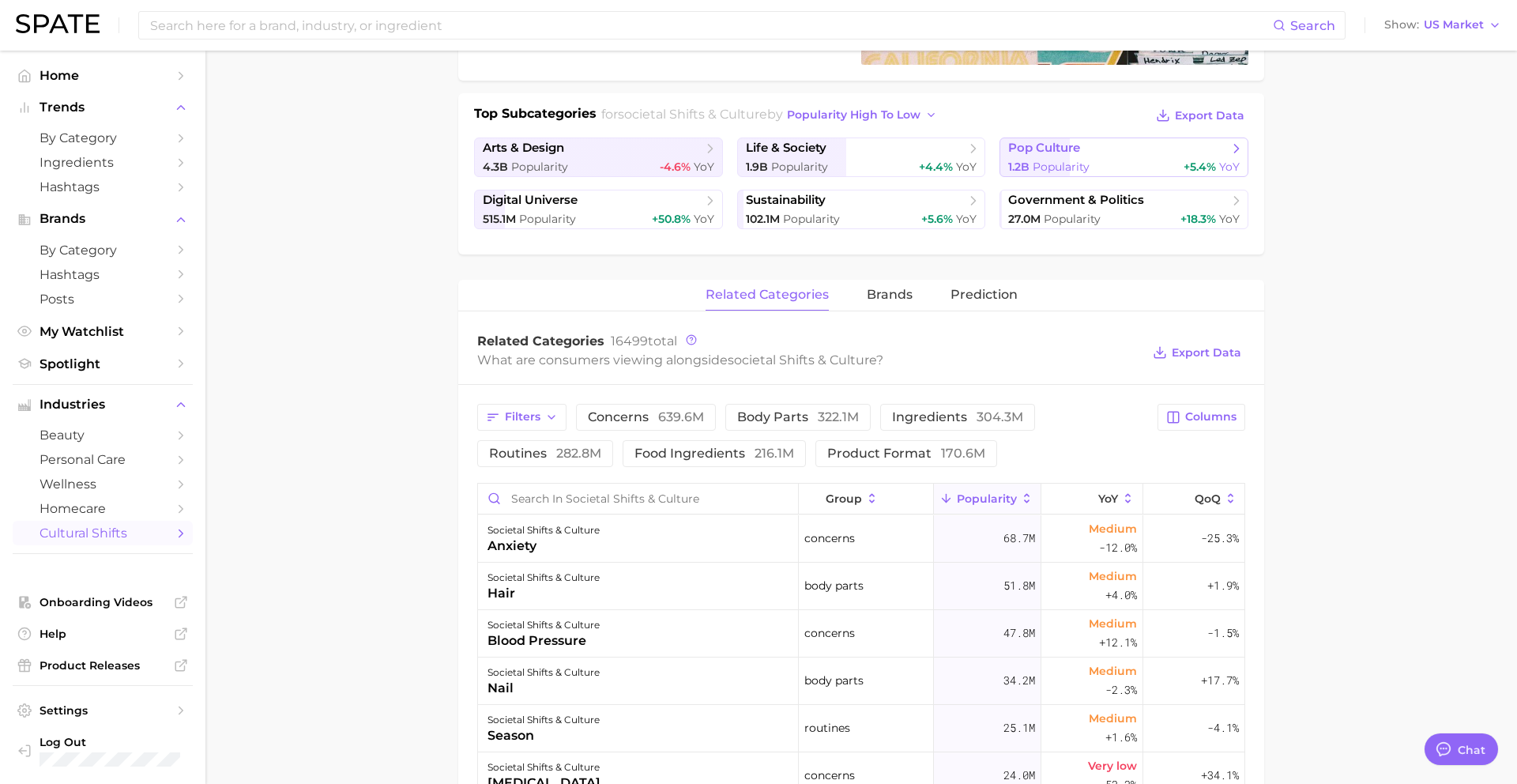
click at [1124, 165] on div "1.2b Popularity +5.4% YoY" at bounding box center [1123, 166] width 231 height 15
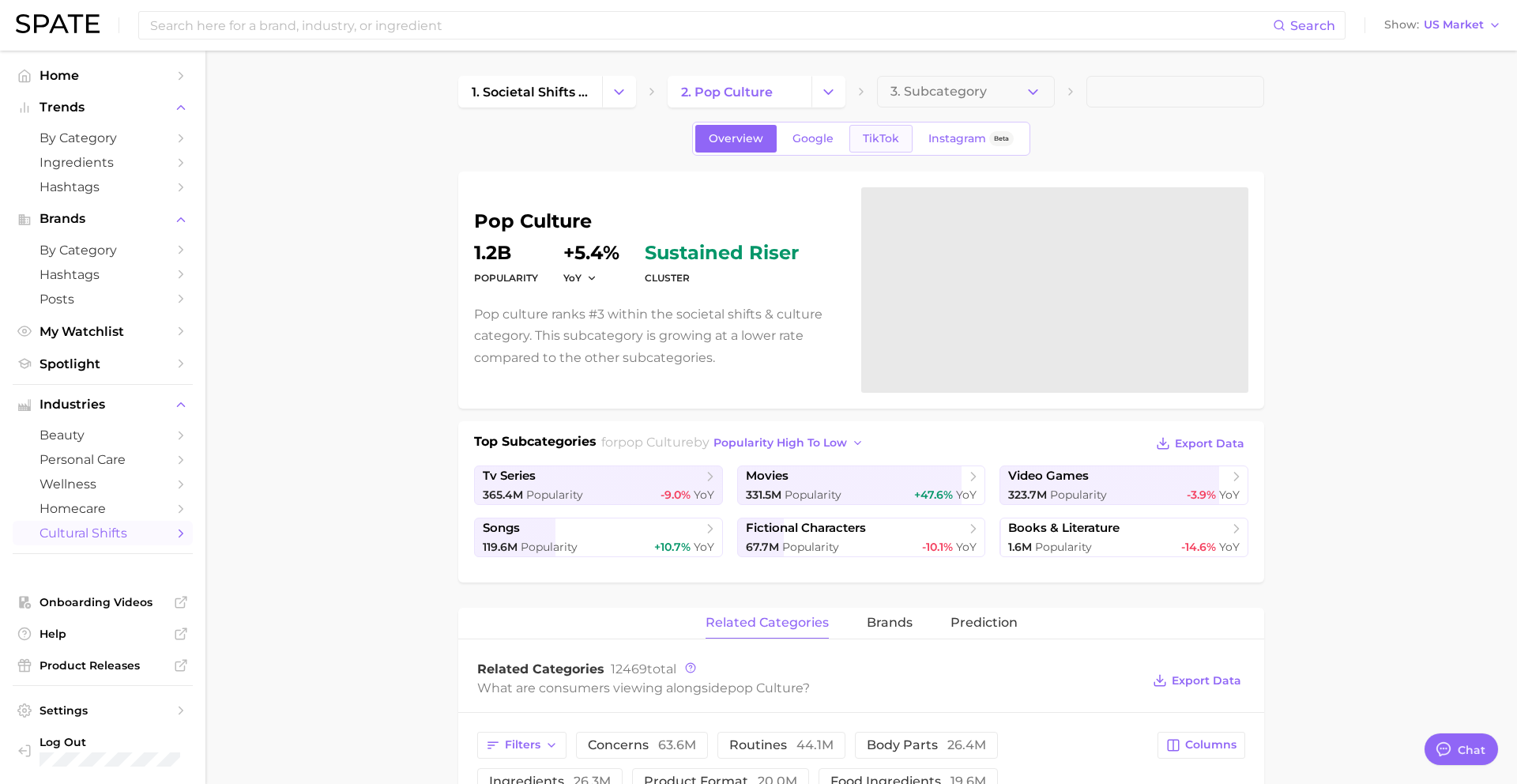
click at [885, 131] on span "TikTok" at bounding box center [880, 138] width 37 height 14
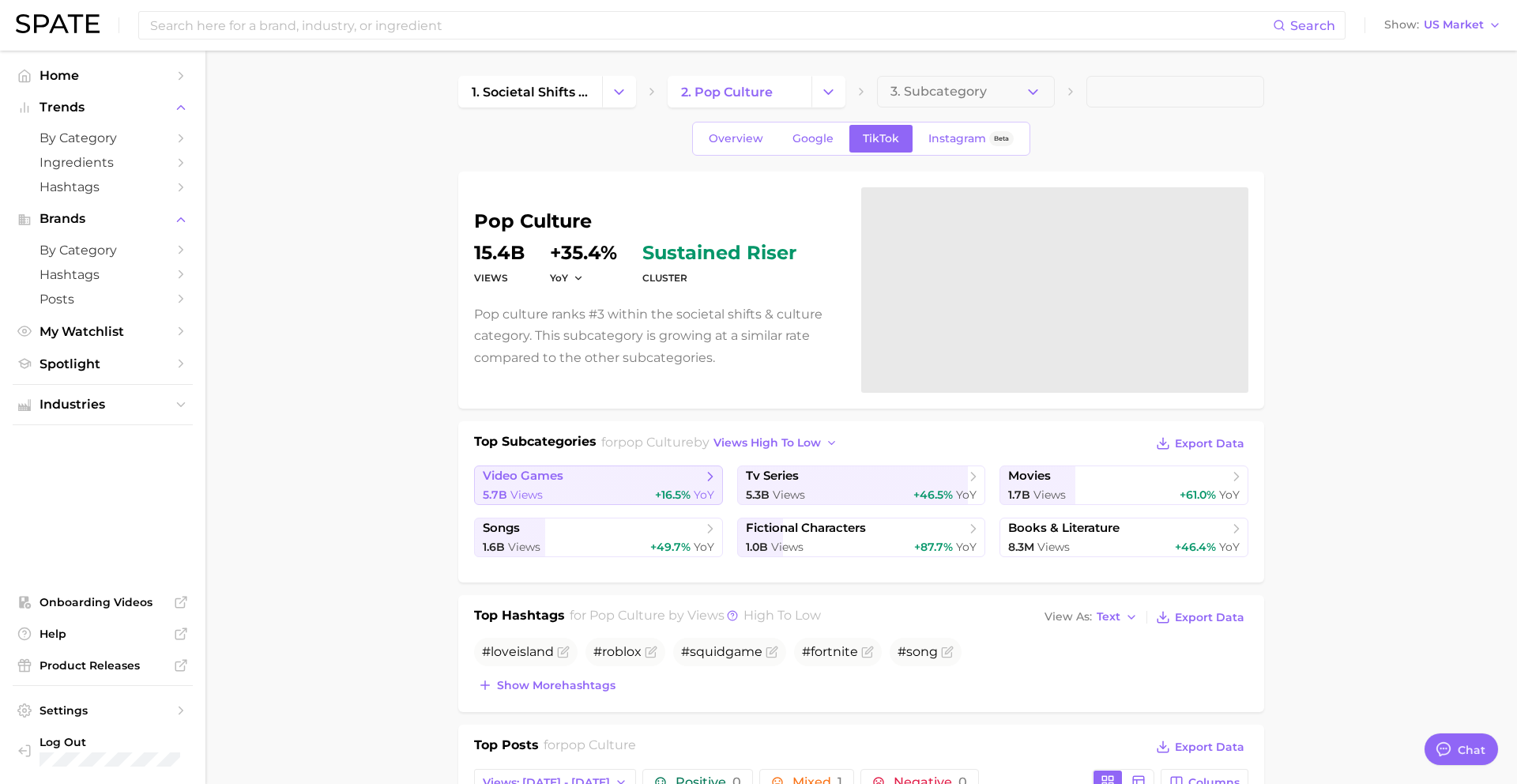
click at [618, 477] on span "video games" at bounding box center [592, 477] width 220 height 16
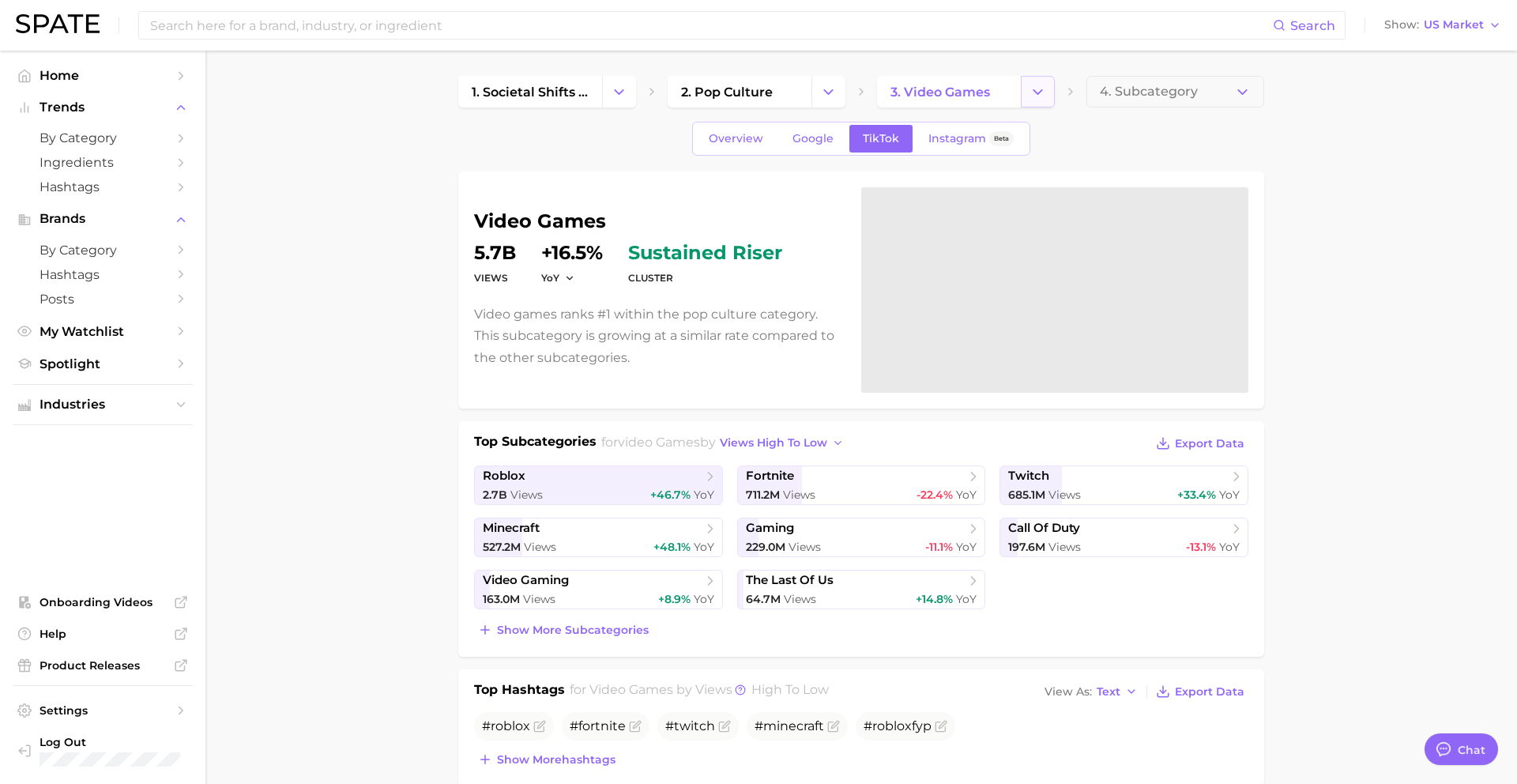
click at [1033, 89] on polyline "Change Category" at bounding box center [1037, 91] width 9 height 4
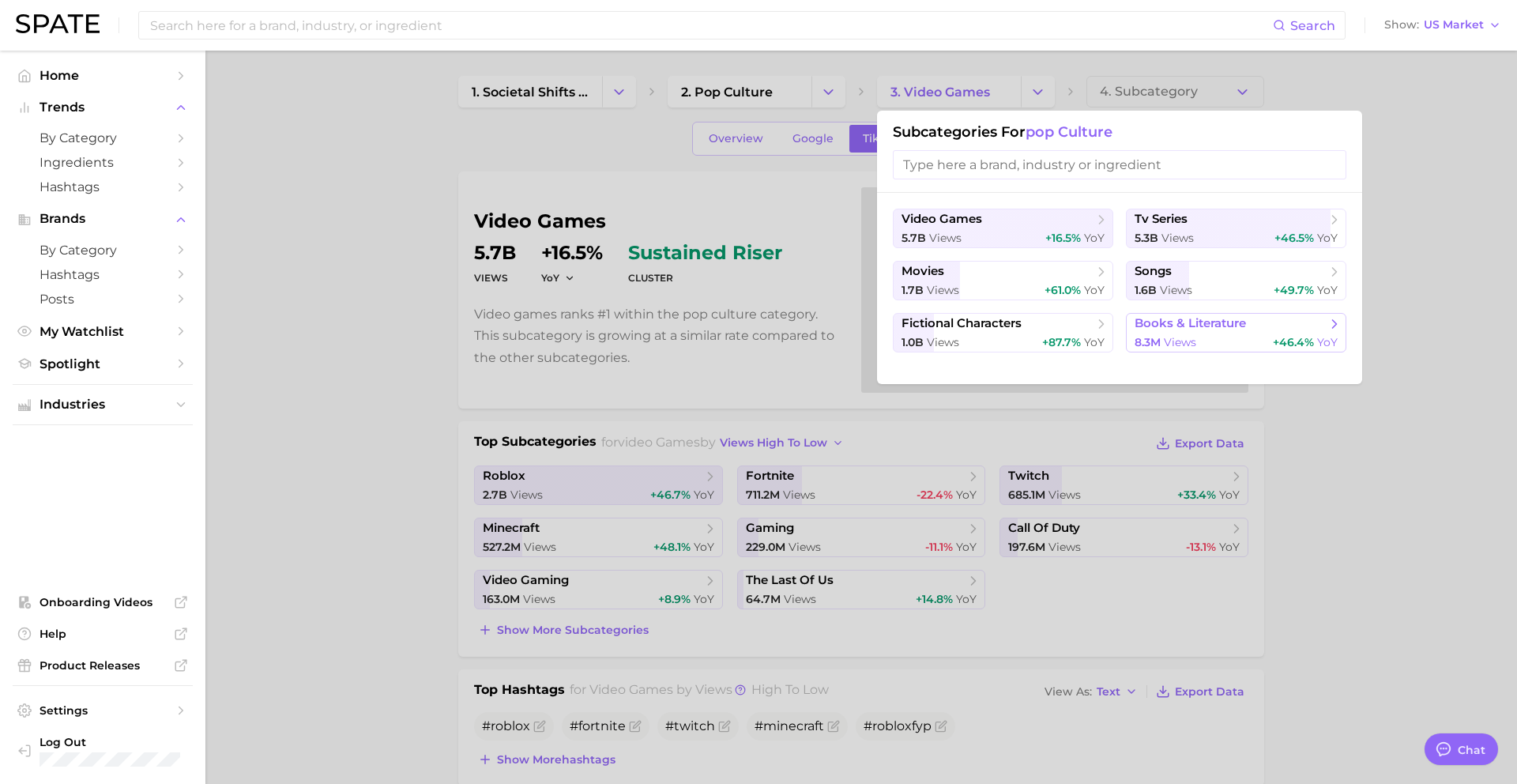
click at [1205, 333] on button "books & literature 8.3m views +46.4% YoY" at bounding box center [1235, 332] width 221 height 40
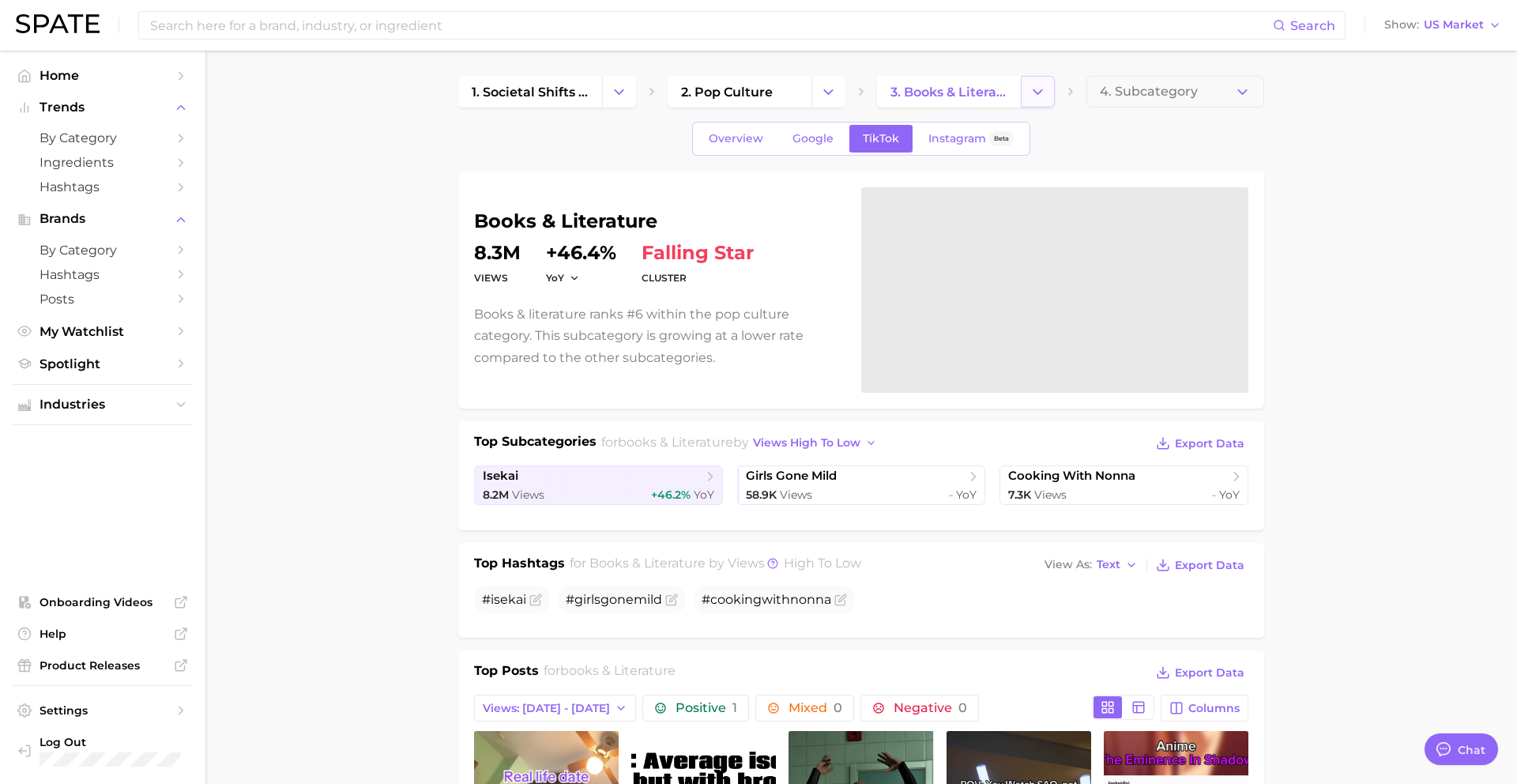
click at [1024, 96] on button "Change Category" at bounding box center [1037, 92] width 34 height 32
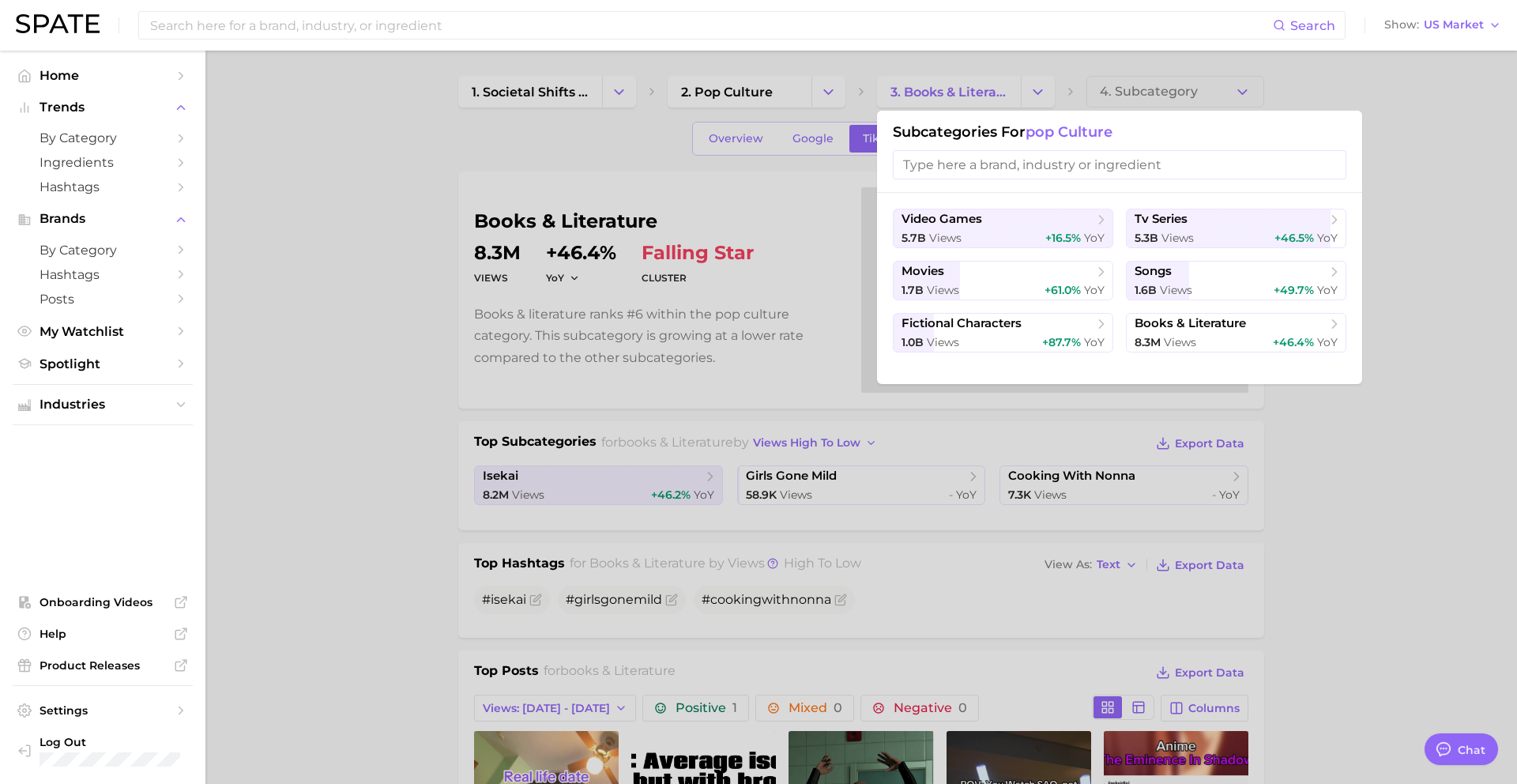
click at [820, 96] on div at bounding box center [758, 392] width 1517 height 784
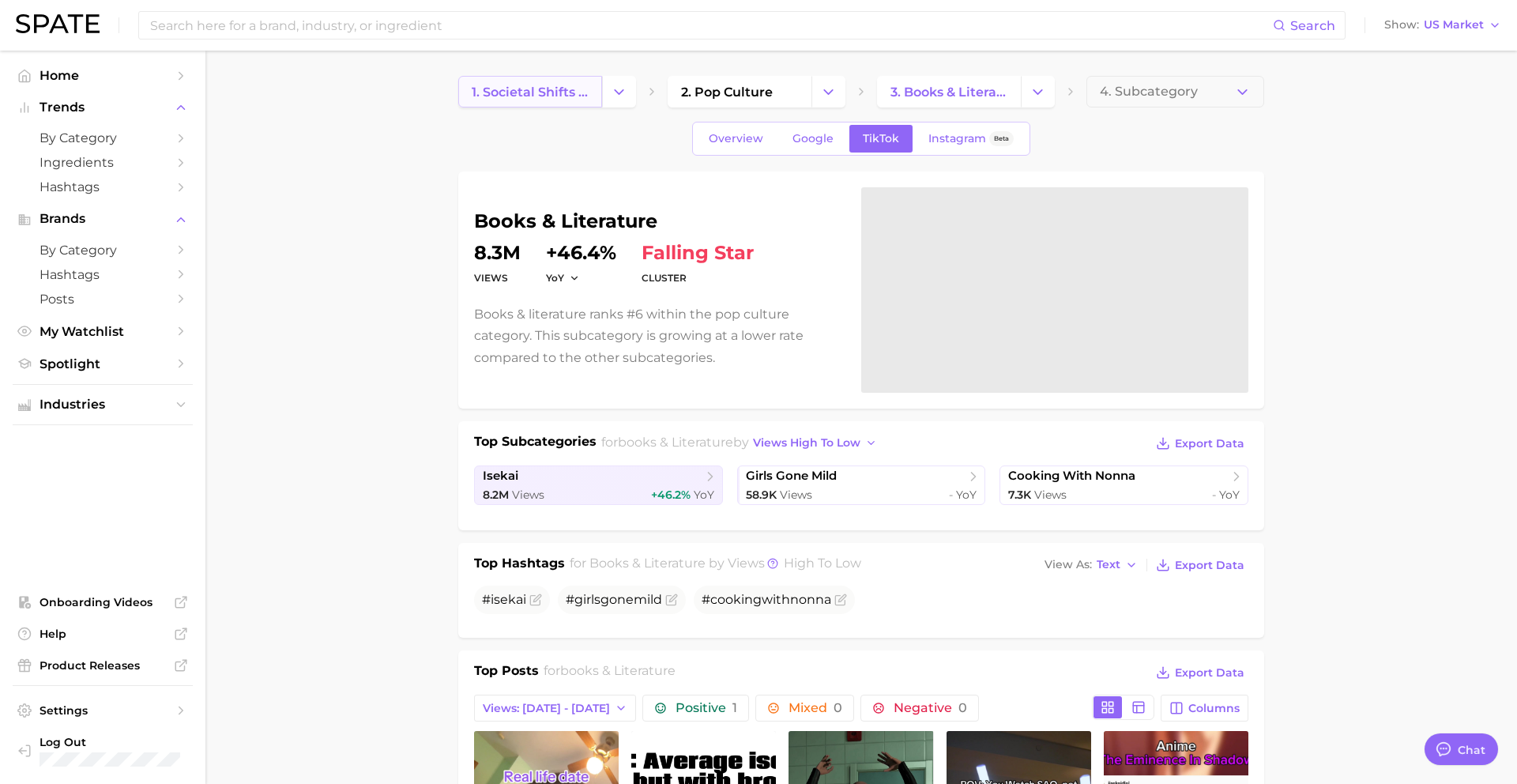
click at [505, 91] on span "1. societal shifts & culture" at bounding box center [530, 91] width 117 height 15
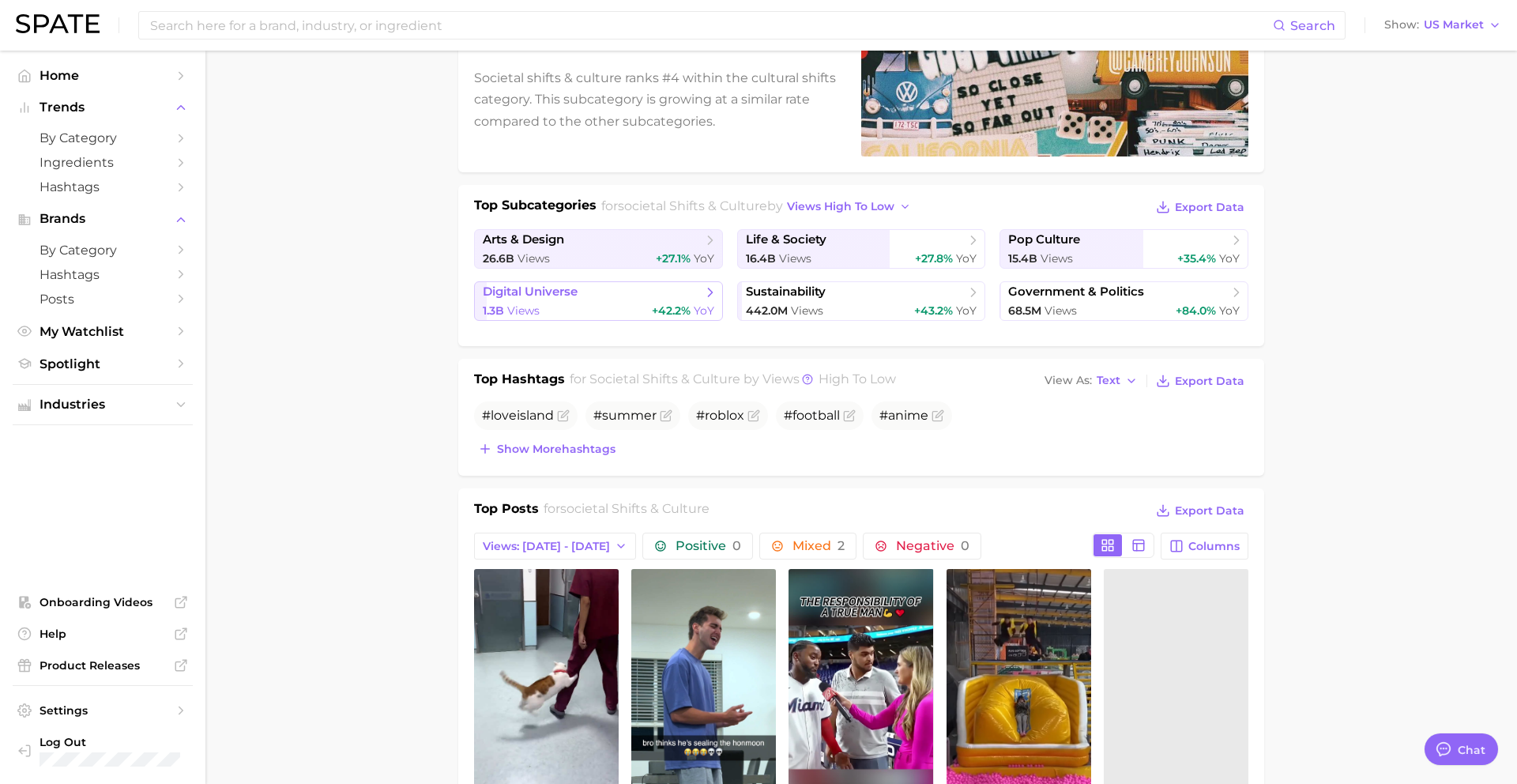
click at [550, 310] on div "1.3b Views +42.2% YoY" at bounding box center [598, 310] width 231 height 15
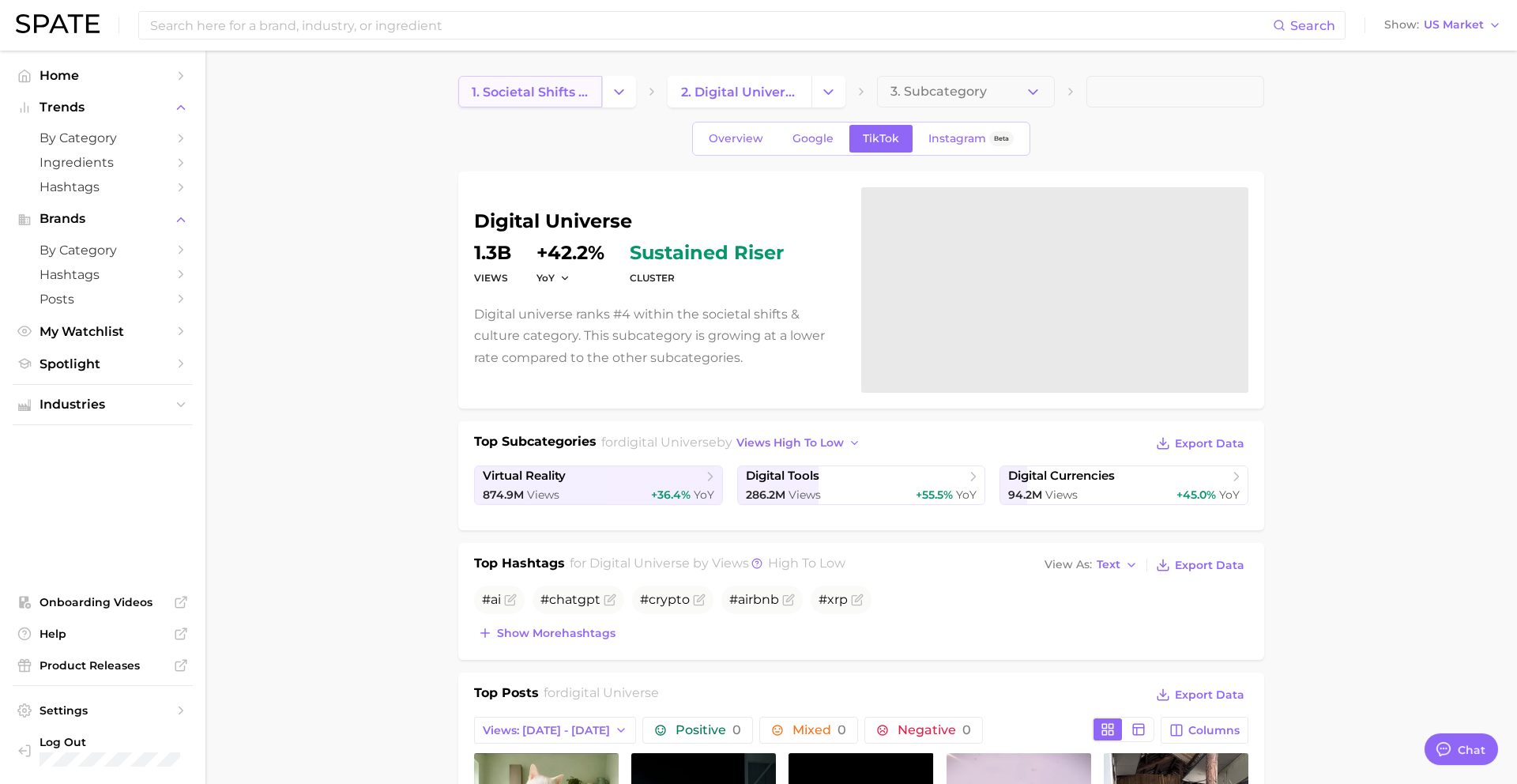
click at [534, 97] on span "1. societal shifts & culture" at bounding box center [530, 91] width 117 height 15
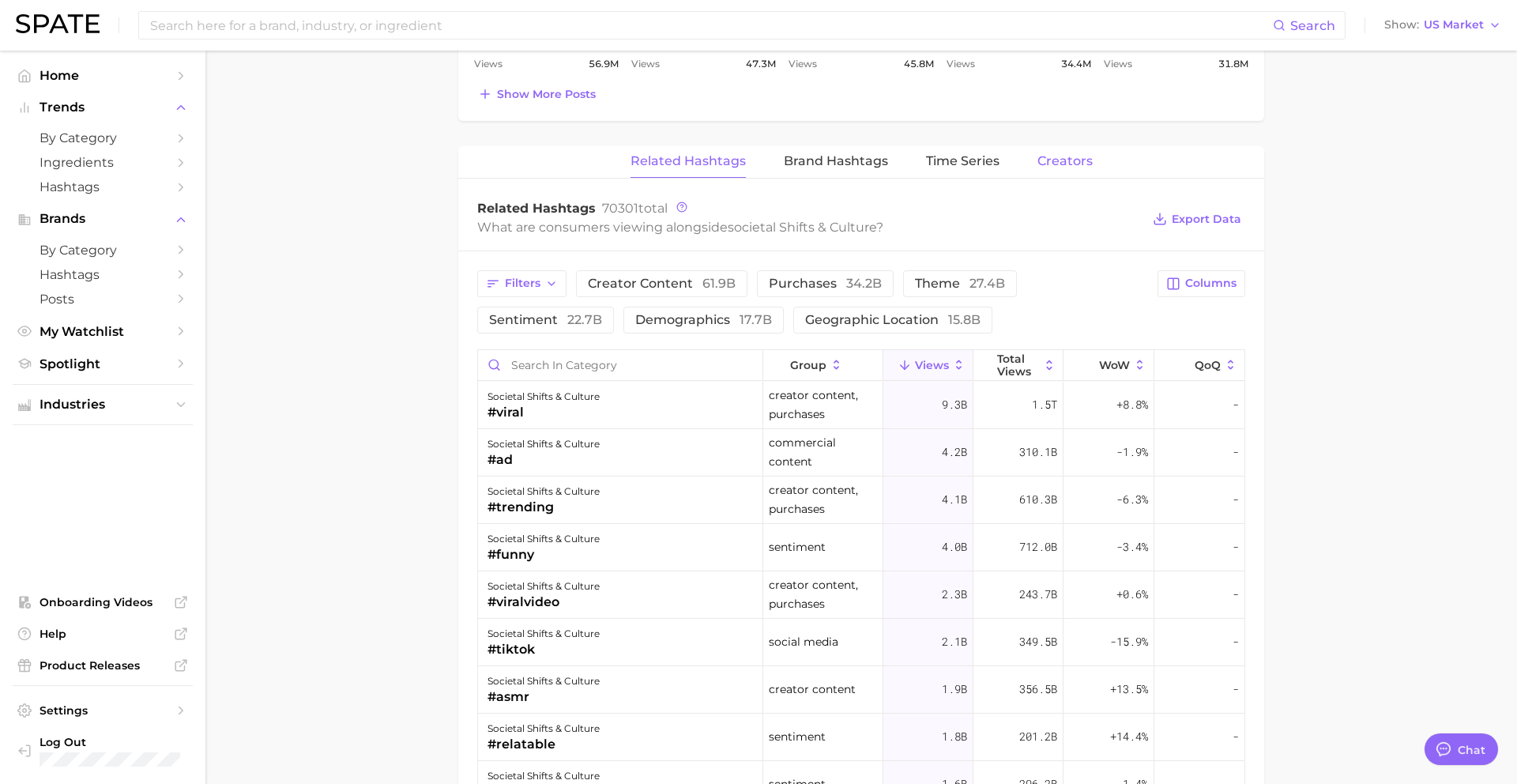
click at [1067, 158] on span "Creators" at bounding box center [1065, 161] width 55 height 14
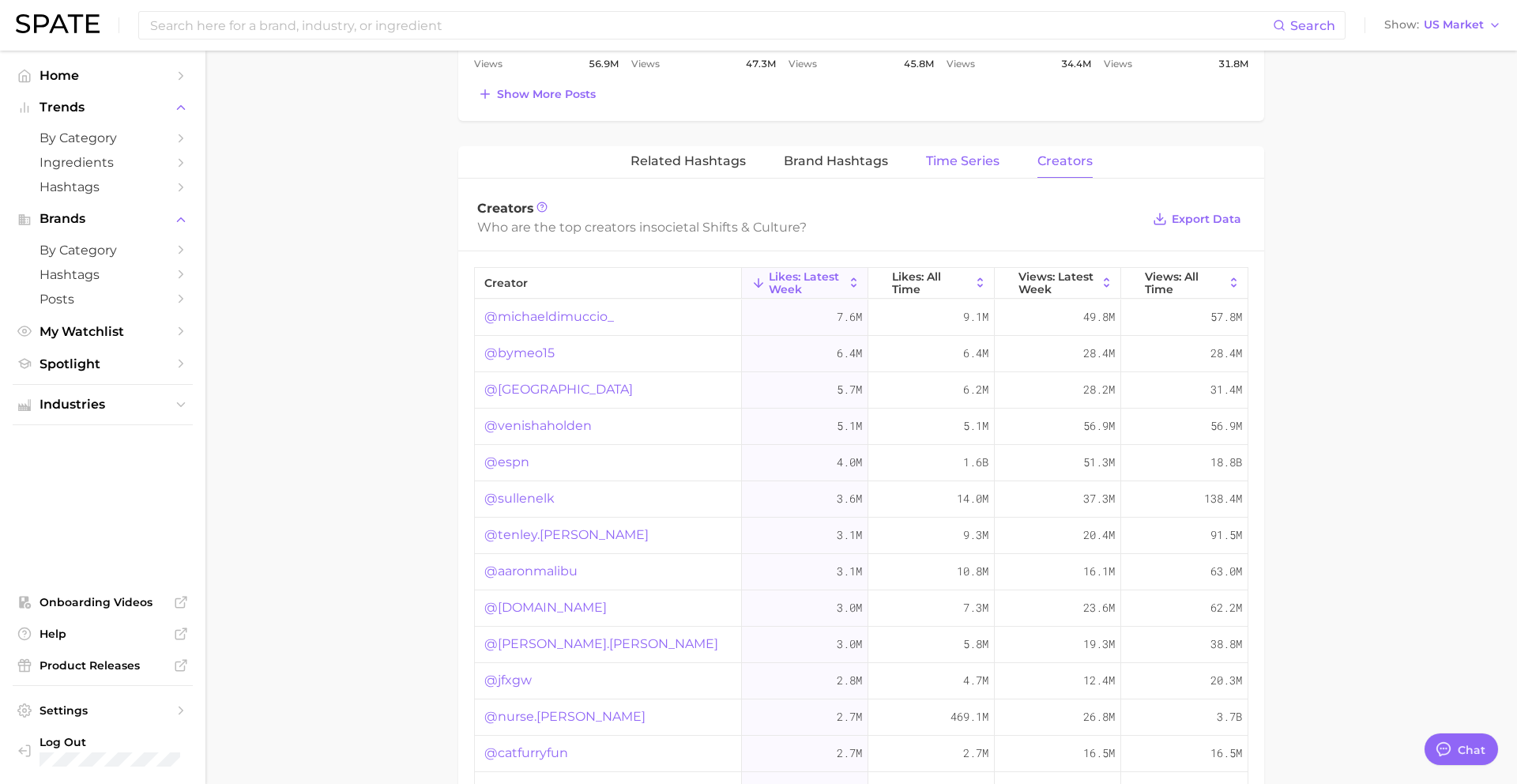
click at [970, 167] on span "Time Series" at bounding box center [962, 161] width 73 height 14
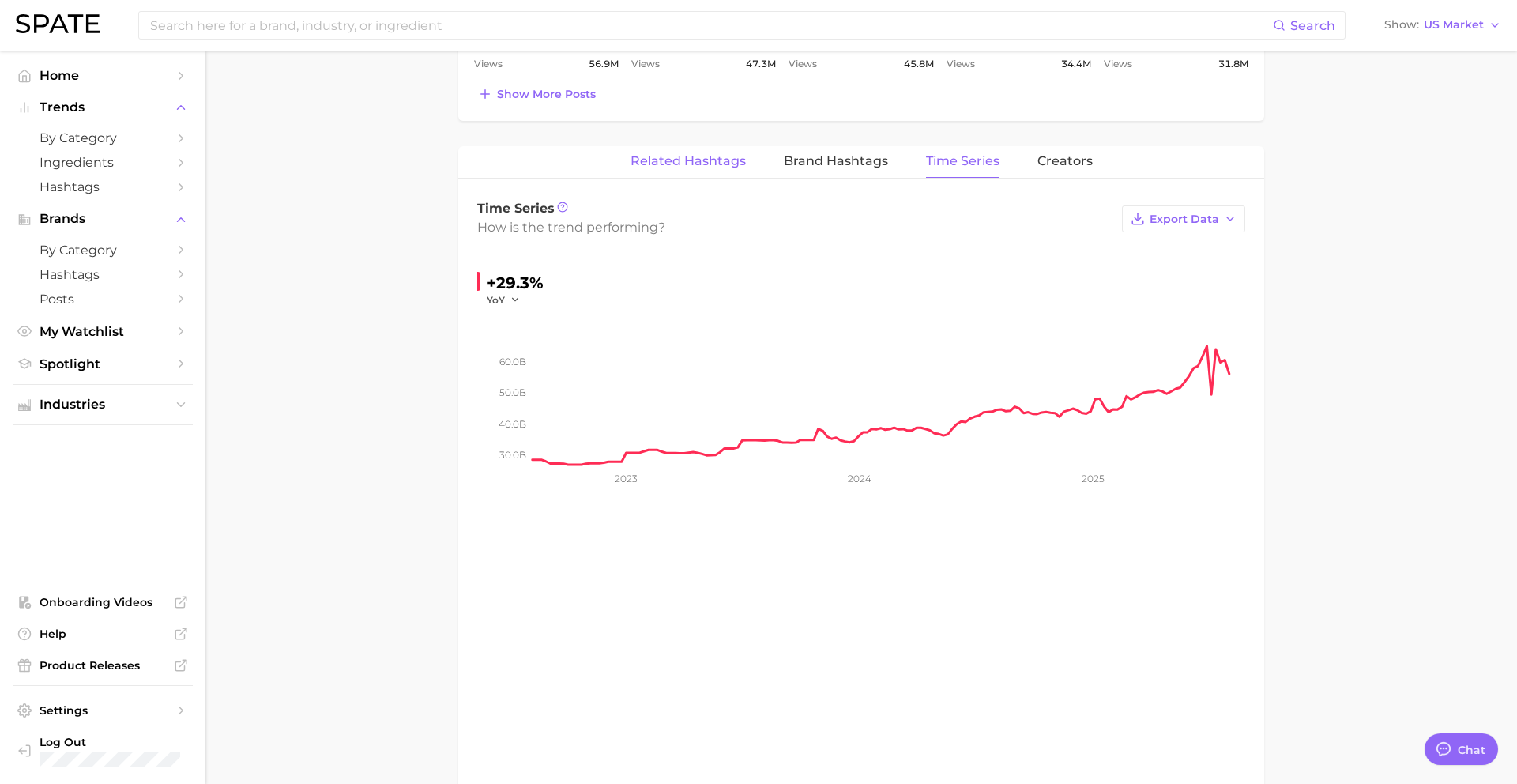
click at [703, 159] on span "Related Hashtags" at bounding box center [688, 161] width 116 height 14
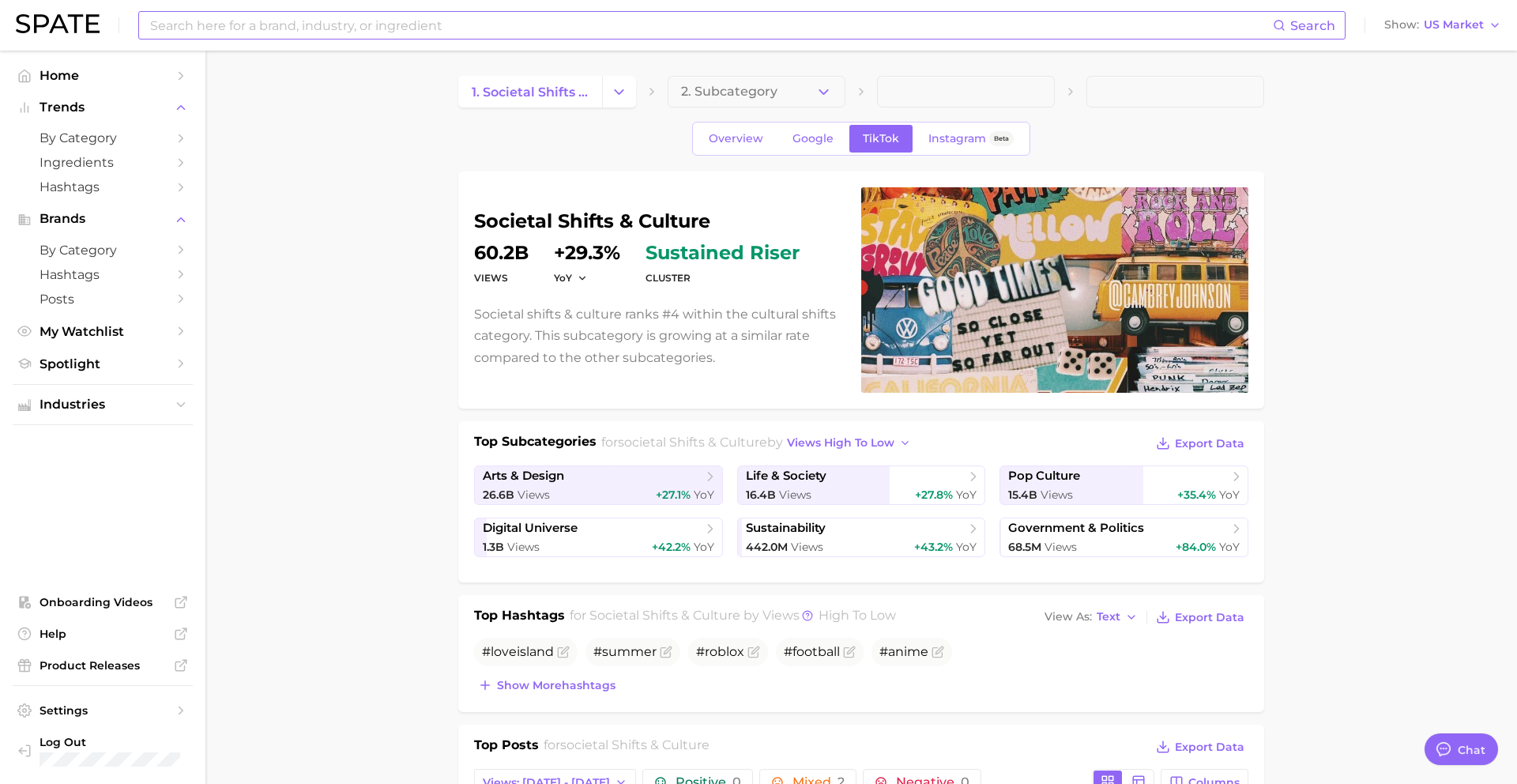
type textarea "x"
